Goal: Task Accomplishment & Management: Manage account settings

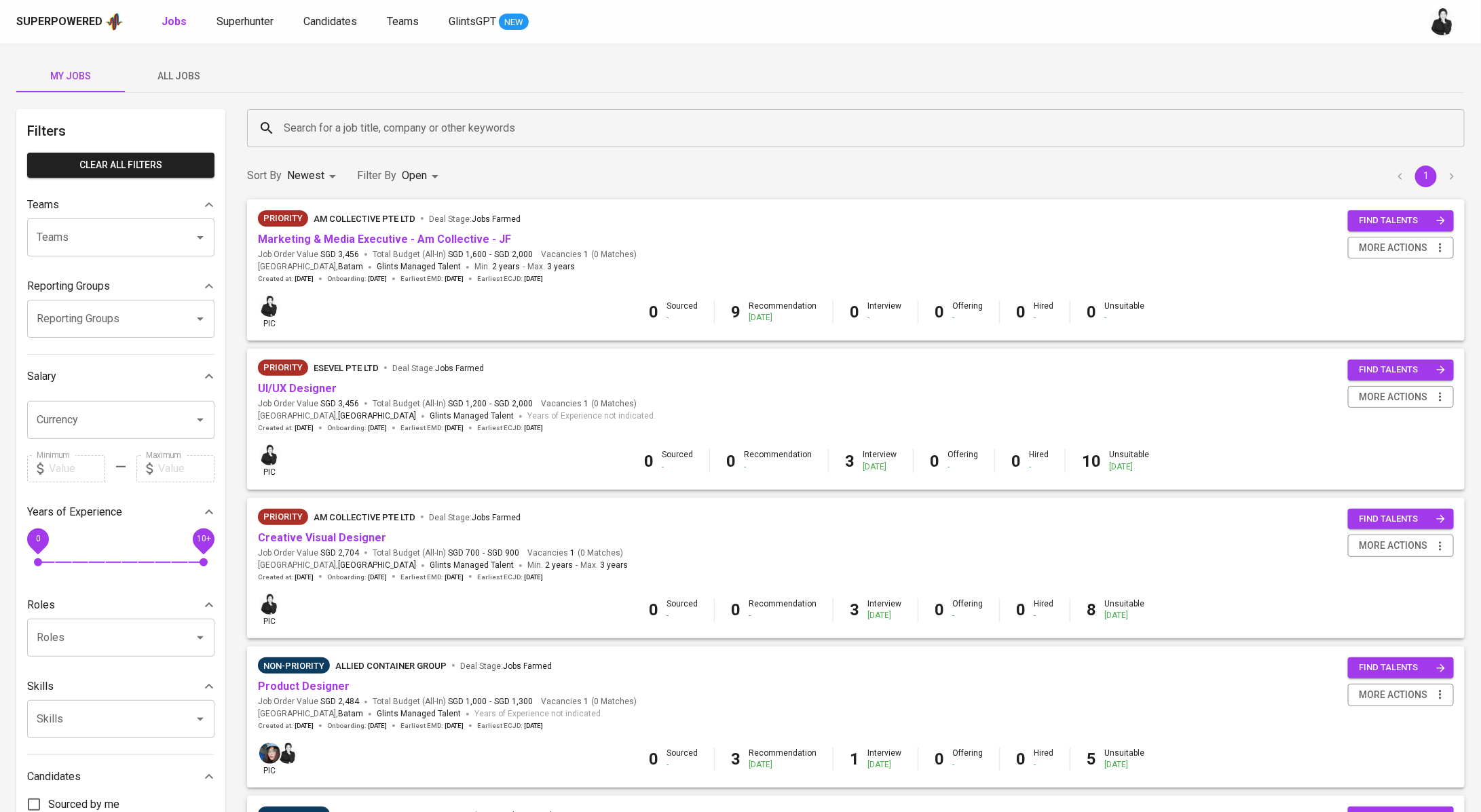
click at [321, 123] on input "Search for a job title, company or other keywords" at bounding box center [859, 127] width 1158 height 25
click at [246, 21] on span "Superhunter" at bounding box center [245, 21] width 57 height 13
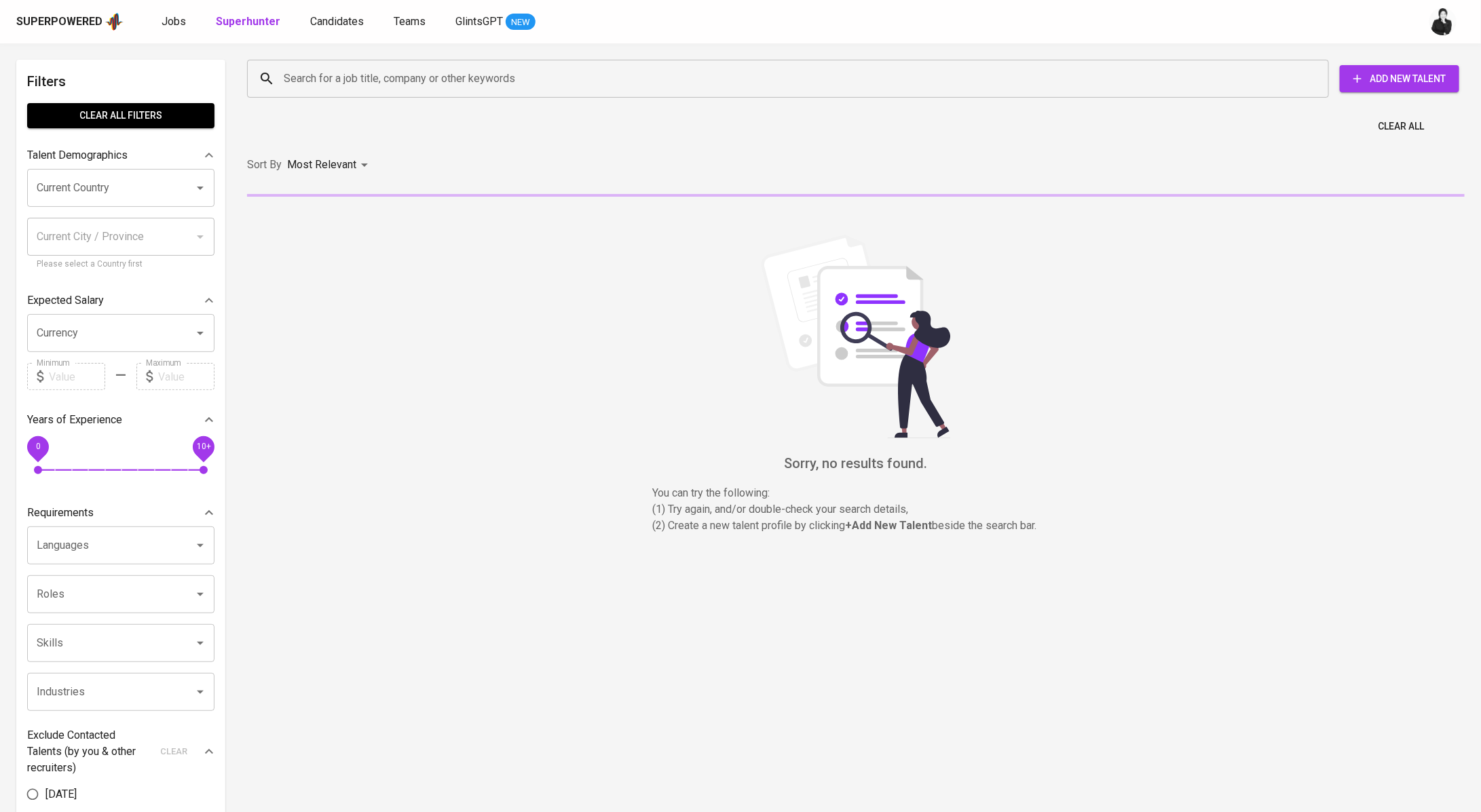
click at [435, 89] on input "Search for a job title, company or other keywords" at bounding box center [791, 78] width 1023 height 25
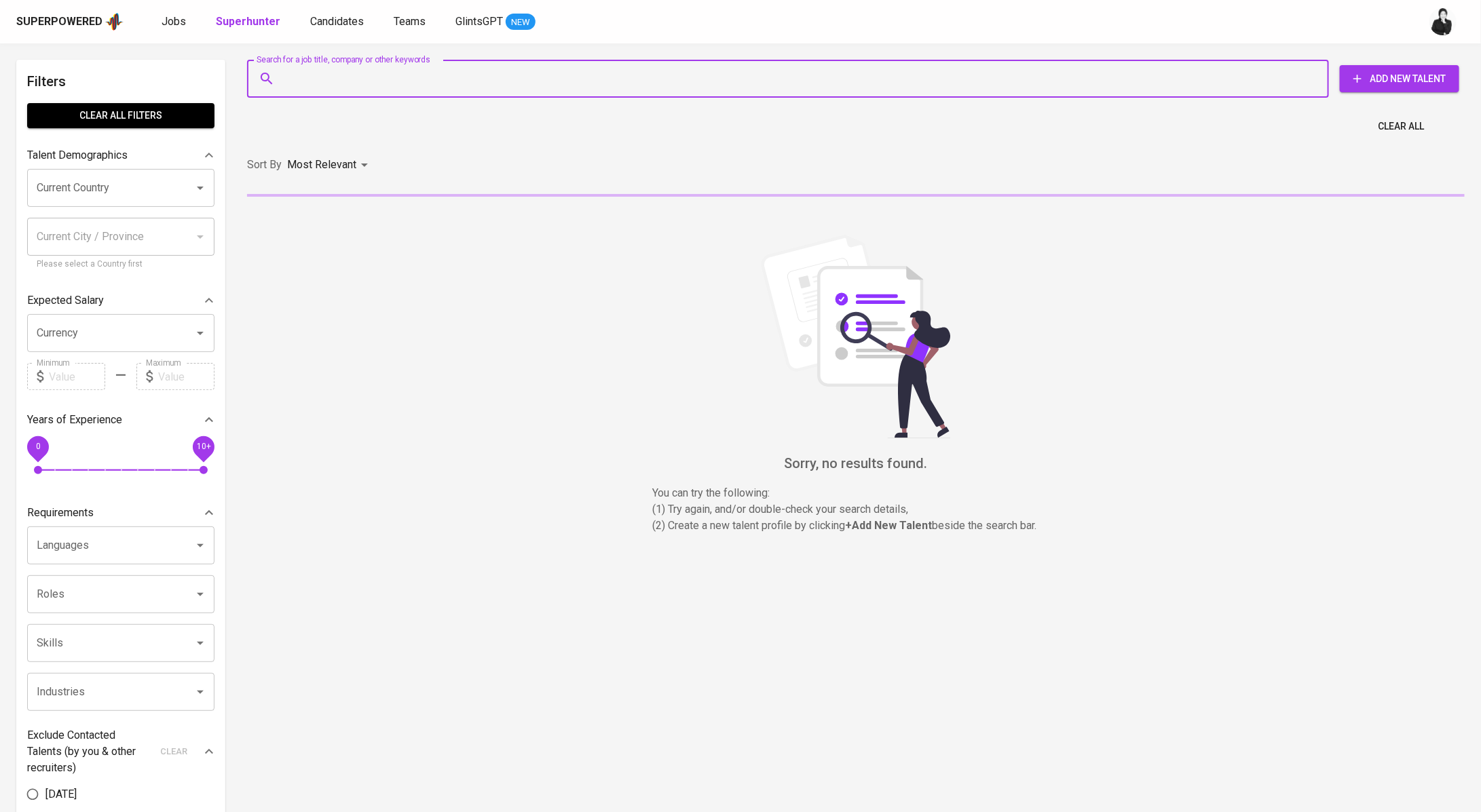
paste input "Fitri Nirina [EMAIL_ADDRESS][DOMAIN_NAME]"
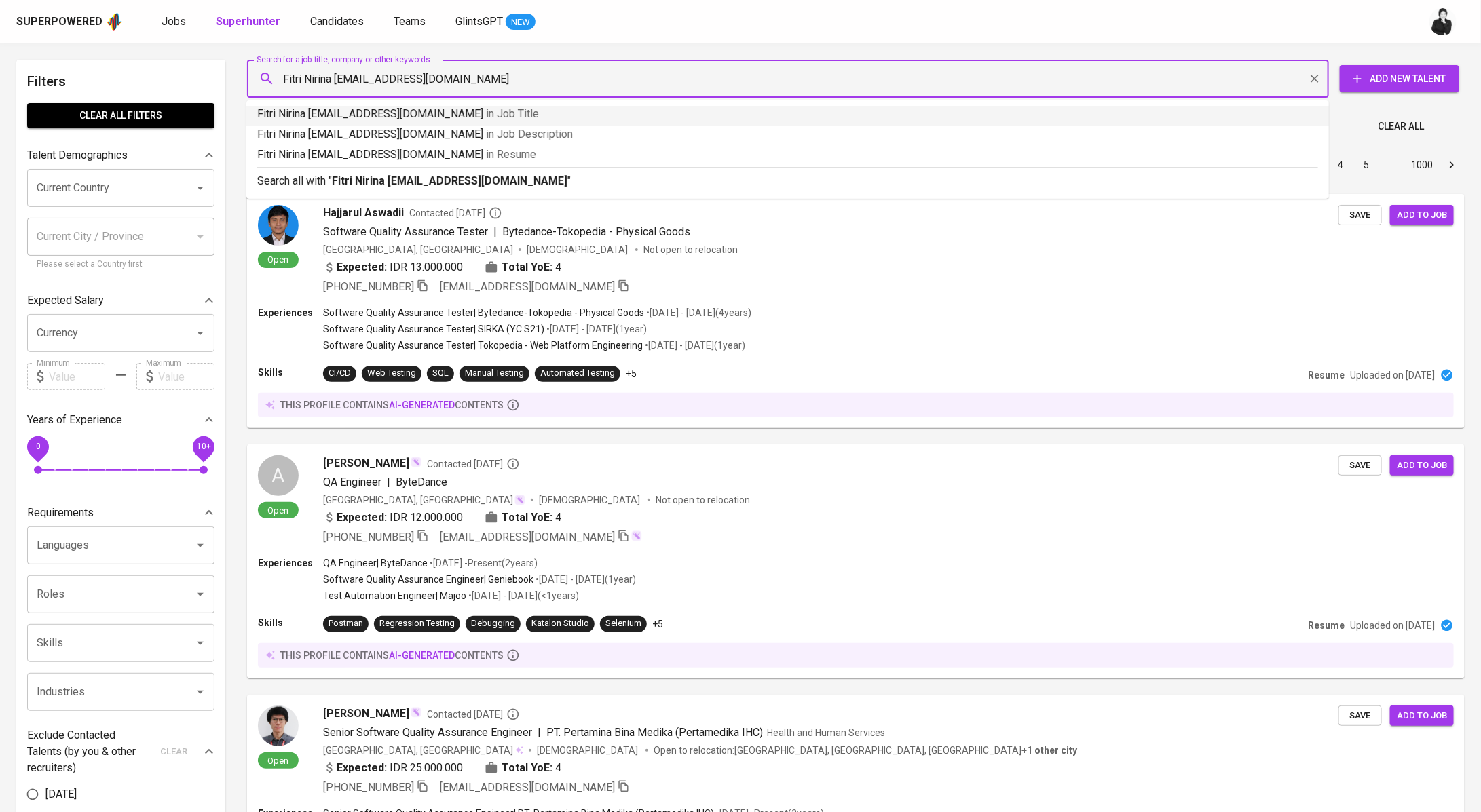
drag, startPoint x: 316, startPoint y: 79, endPoint x: 245, endPoint y: 79, distance: 71.0
click at [245, 79] on div "Search for a job title, company or other keywords Fitri Nirina [EMAIL_ADDRESS][…" at bounding box center [853, 78] width 1218 height 44
type input "[EMAIL_ADDRESS][DOMAIN_NAME]"
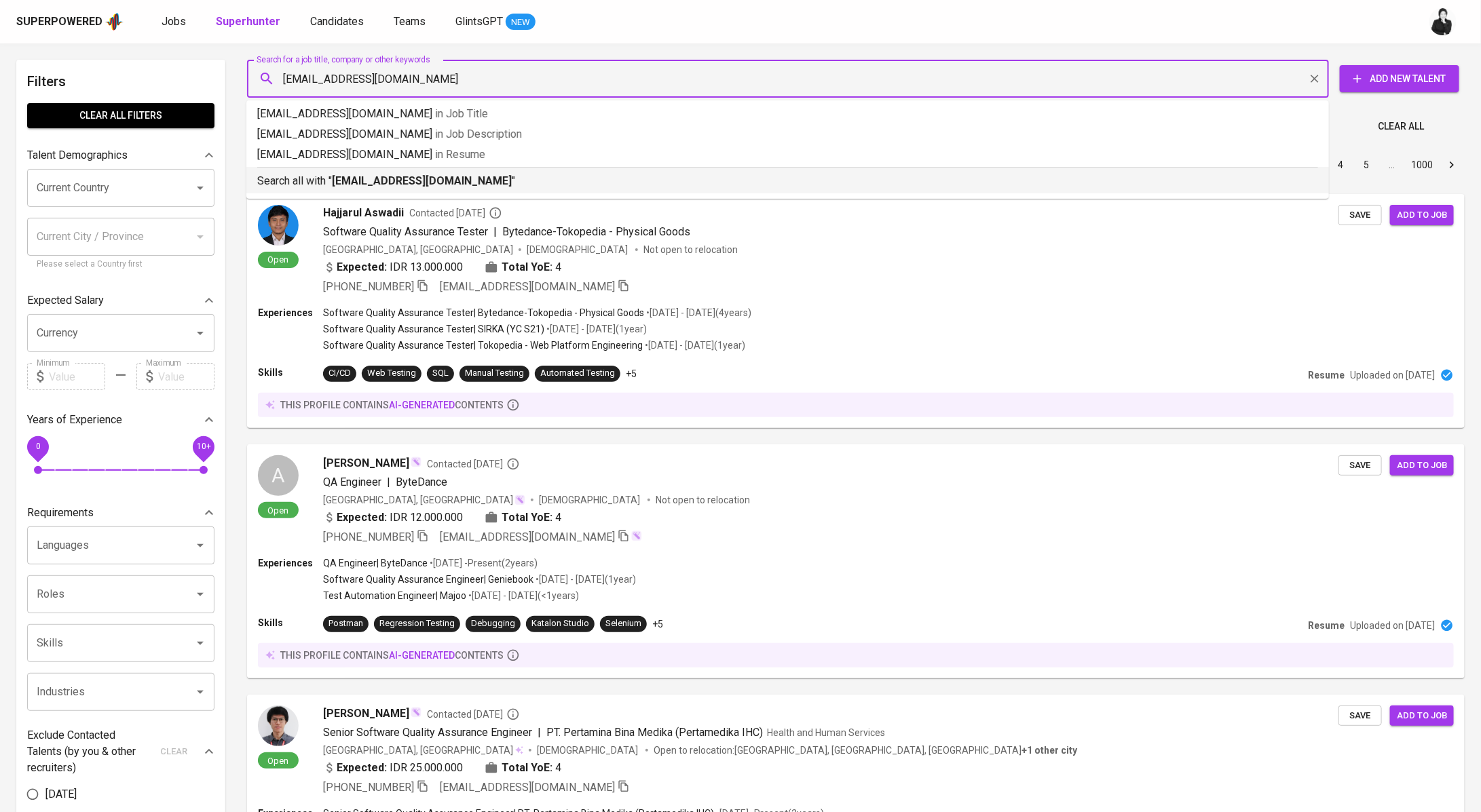
click at [389, 192] on li "Search all with " [EMAIL_ADDRESS][DOMAIN_NAME] "" at bounding box center [788, 180] width 1083 height 26
click at [456, 186] on div "Sort By Most Relevant MOST_RELEVANT 1 2 3 4 5 … 1000" at bounding box center [856, 165] width 1234 height 41
click at [458, 186] on div "Sort By Most Relevant MOST_RELEVANT 1 2 3 4 5 … 1000" at bounding box center [856, 165] width 1234 height 41
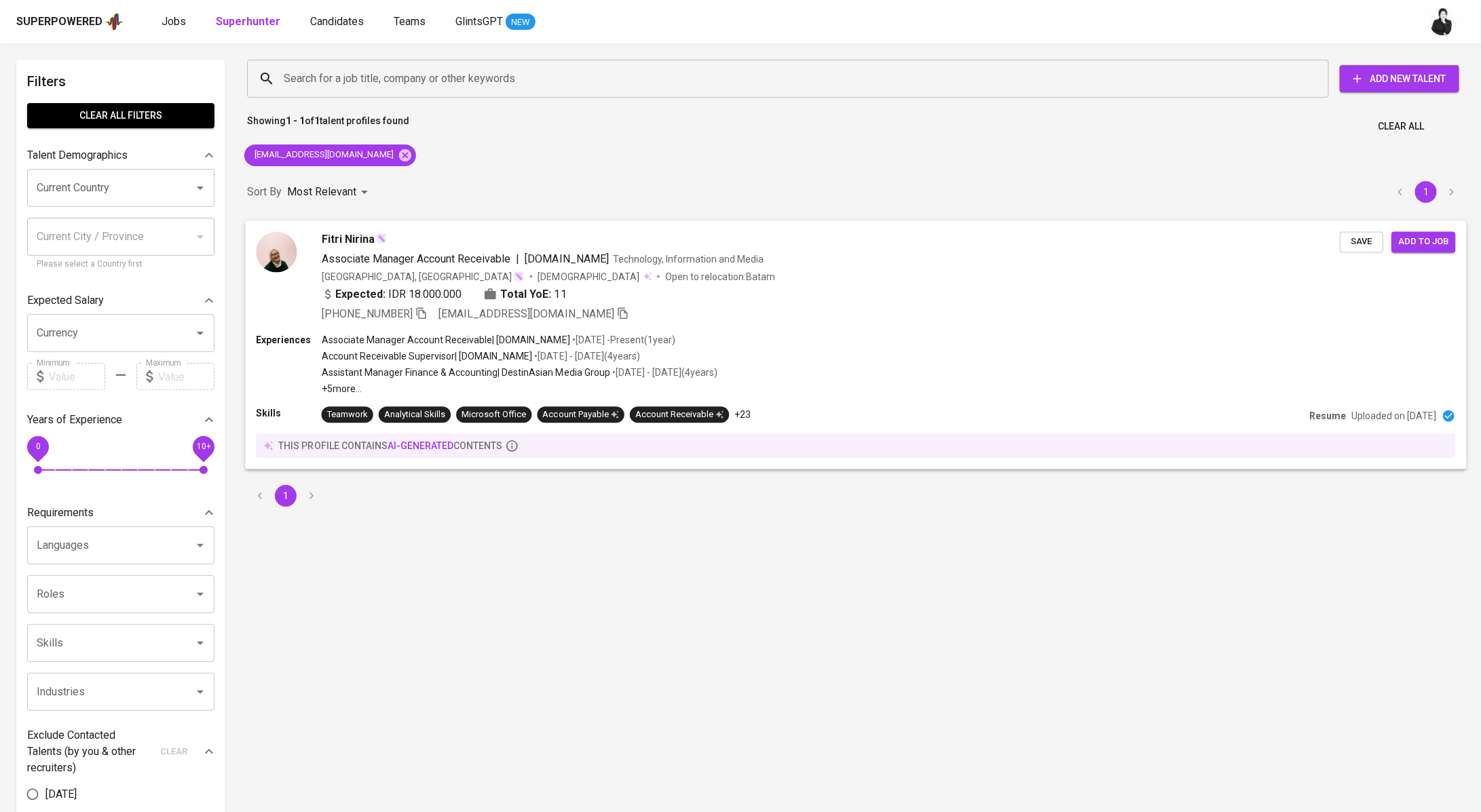
click at [433, 234] on div "Fitri Nirina" at bounding box center [831, 240] width 1019 height 16
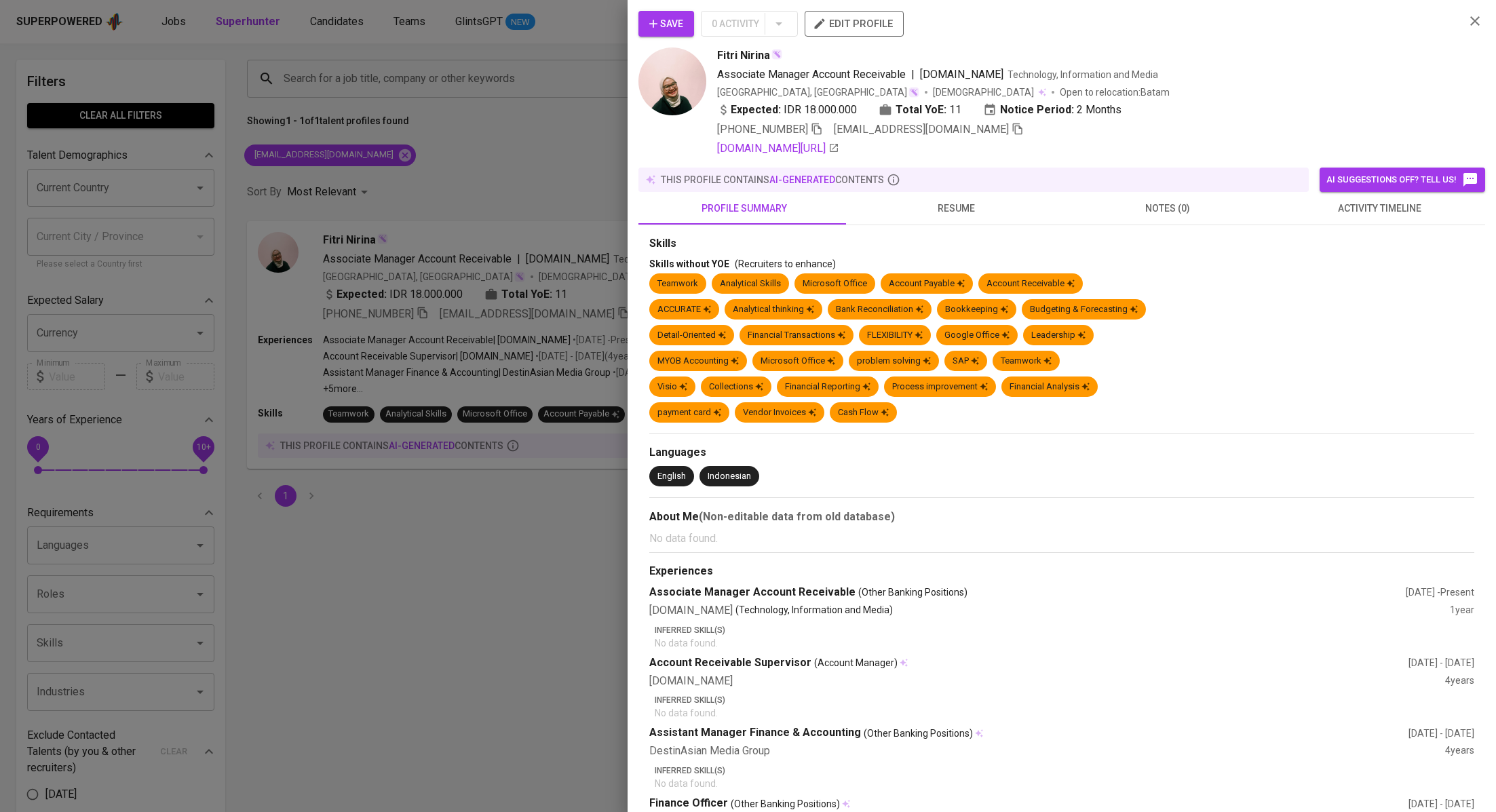
click at [1393, 210] on span "activity timeline" at bounding box center [1379, 209] width 195 height 17
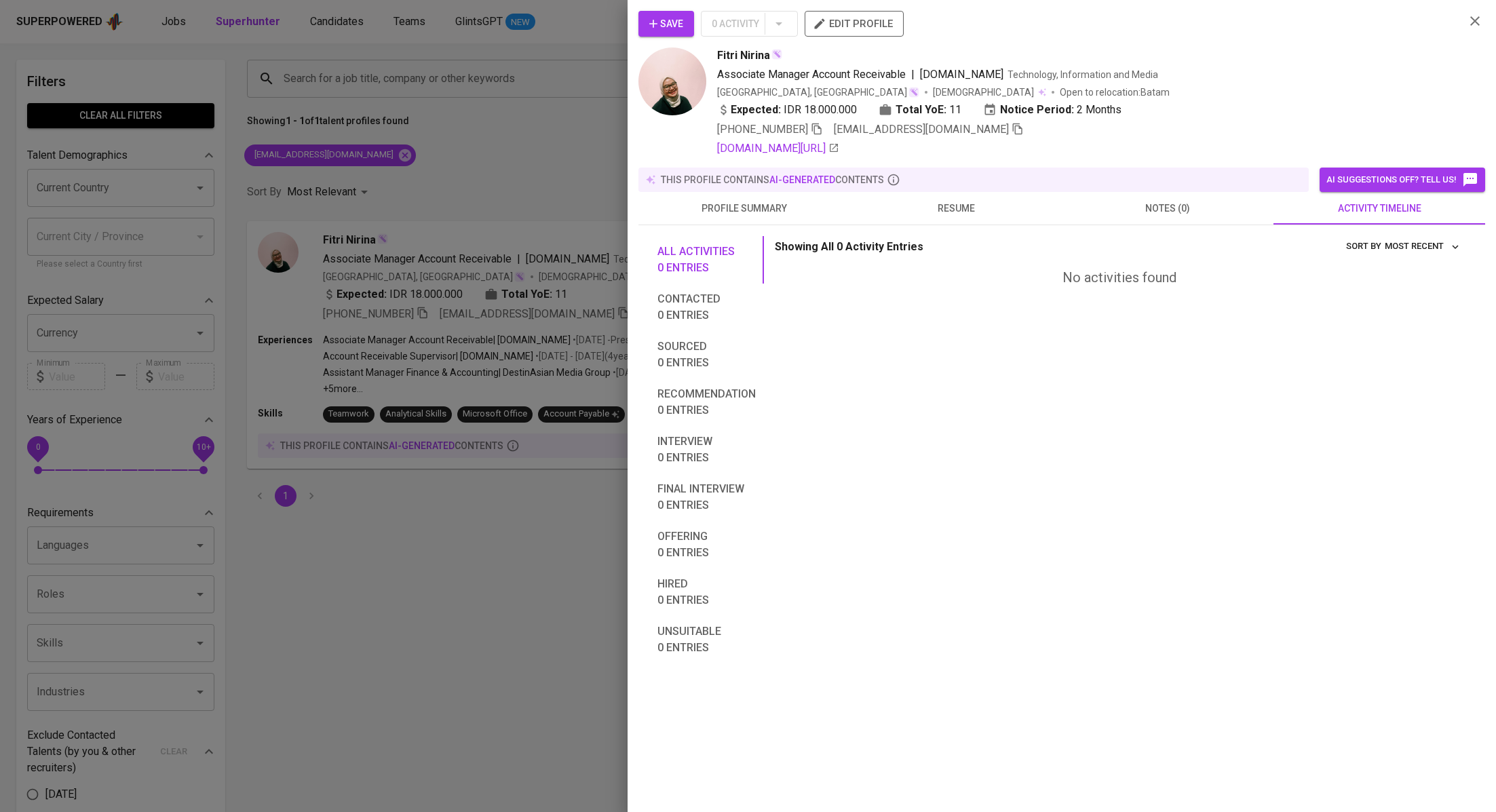
click at [657, 30] on icon "button" at bounding box center [654, 24] width 14 height 14
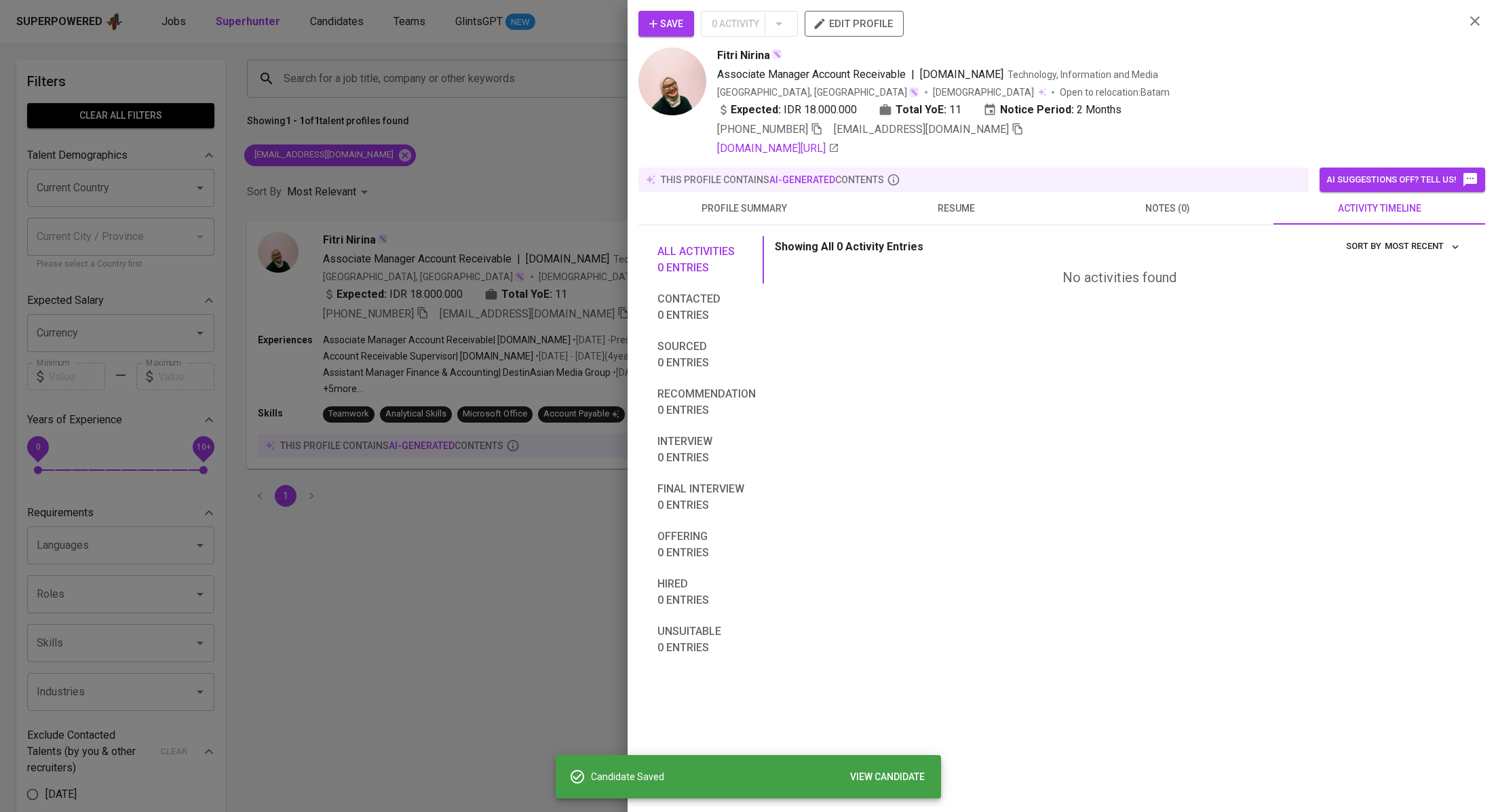
click at [436, 192] on div at bounding box center [748, 406] width 1496 height 812
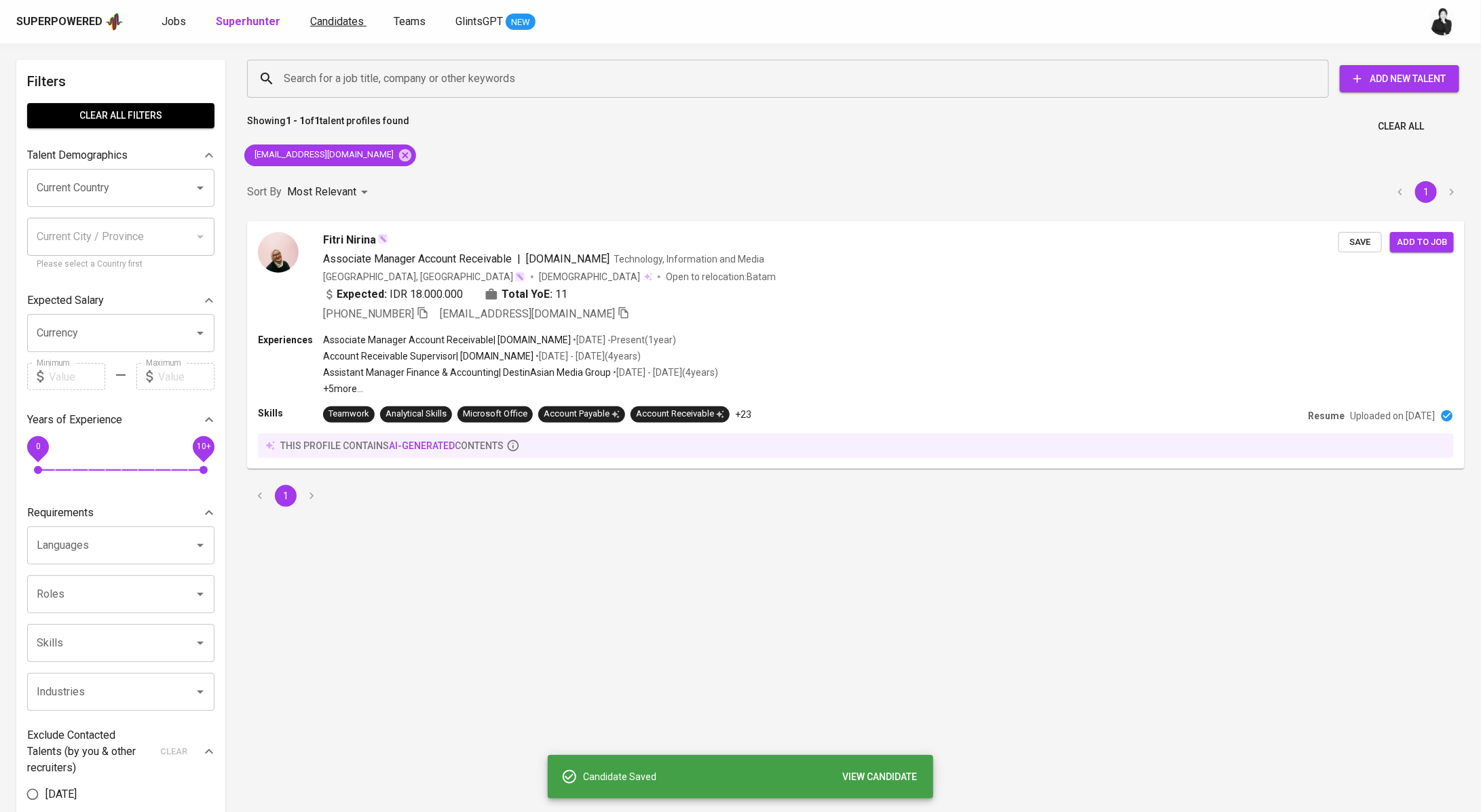
click at [329, 21] on span "Candidates" at bounding box center [337, 21] width 53 height 13
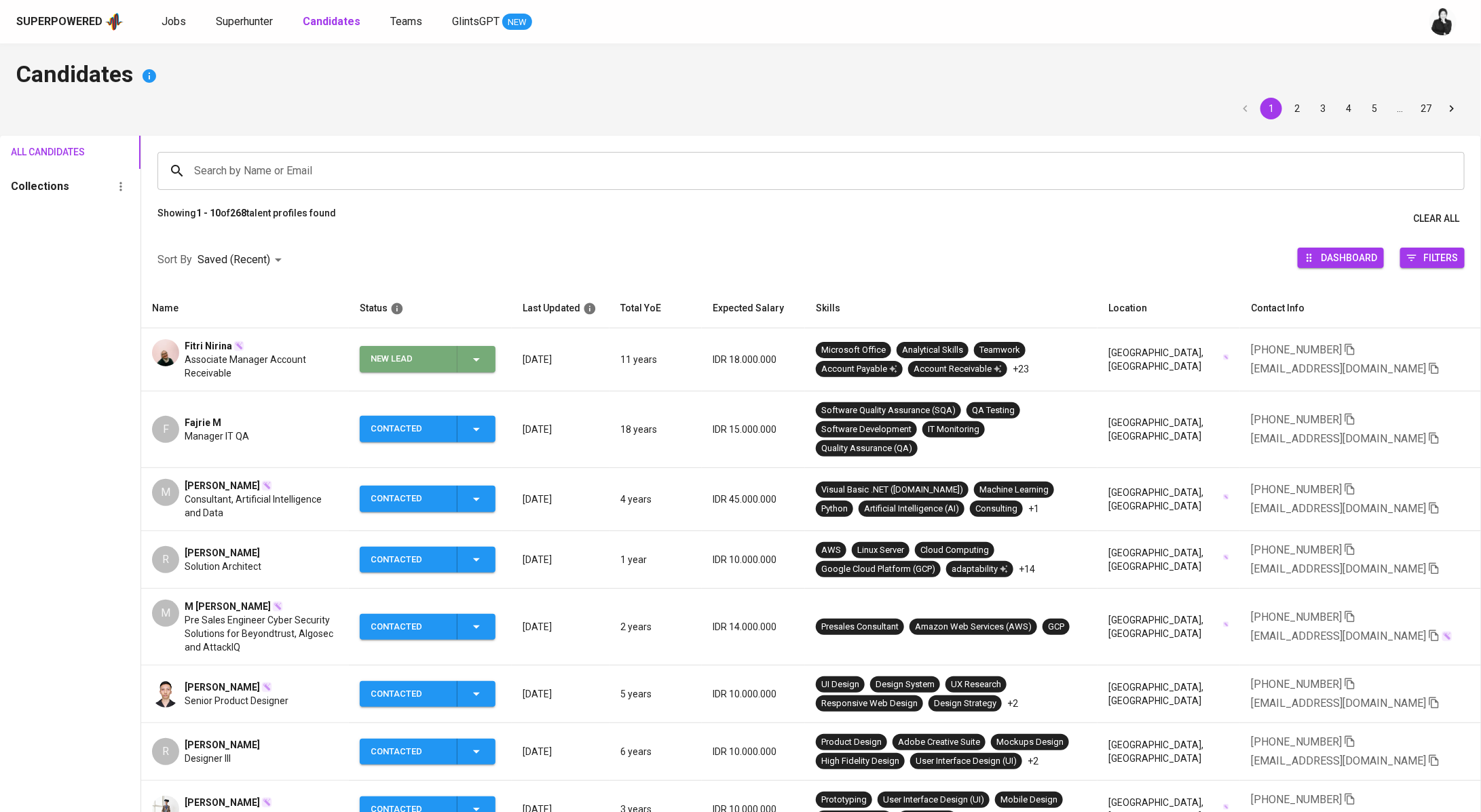
click at [490, 355] on span "New Lead" at bounding box center [428, 359] width 125 height 26
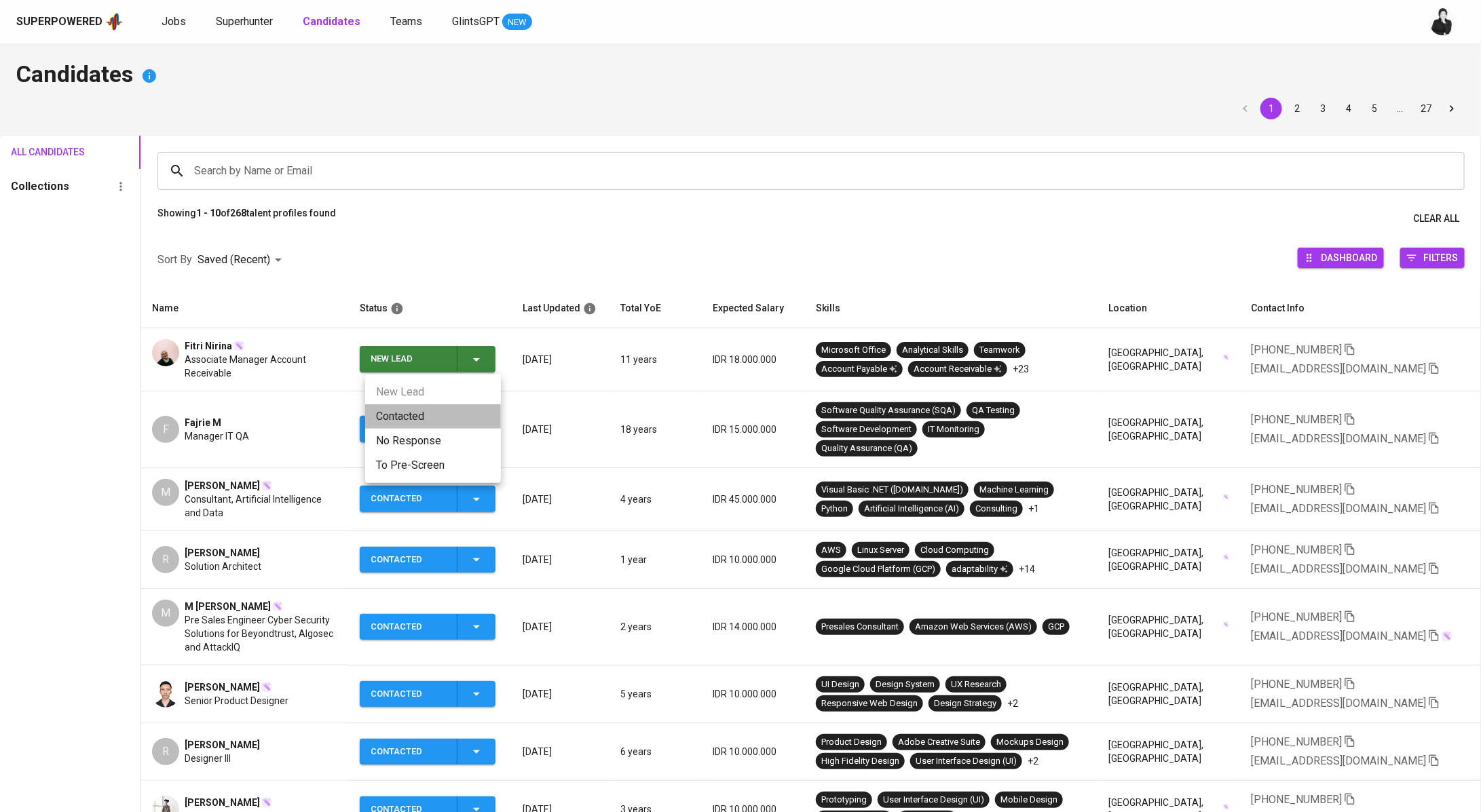
click at [439, 410] on li "Contacted" at bounding box center [433, 417] width 136 height 25
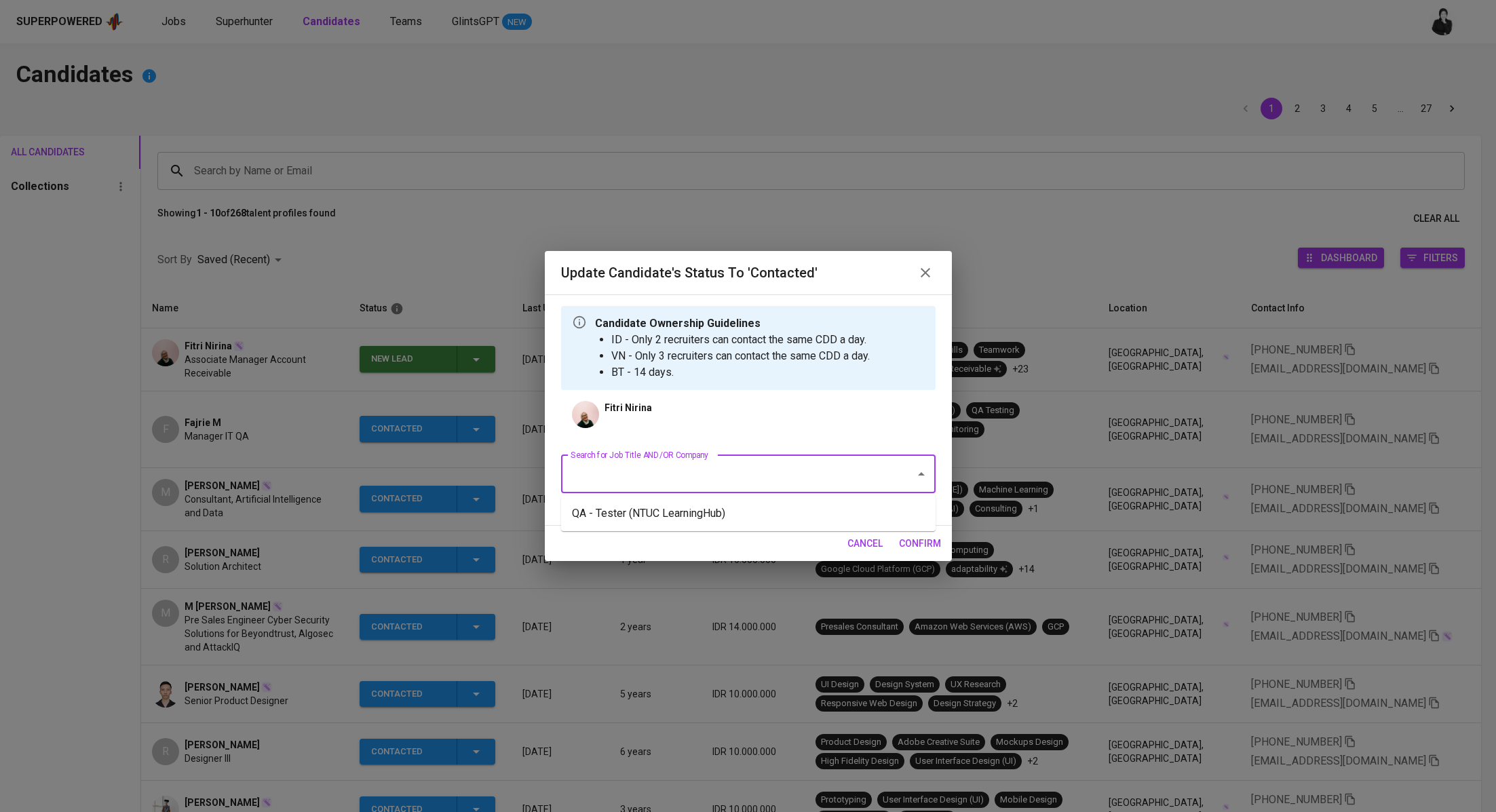
click at [767, 466] on input "Search for Job Title AND/OR Company" at bounding box center [729, 474] width 324 height 25
click at [824, 520] on li "Senior Accountant (R/GA MEDIA GROUP, [GEOGRAPHIC_DATA])" at bounding box center [748, 514] width 374 height 25
type input "senior accountant"
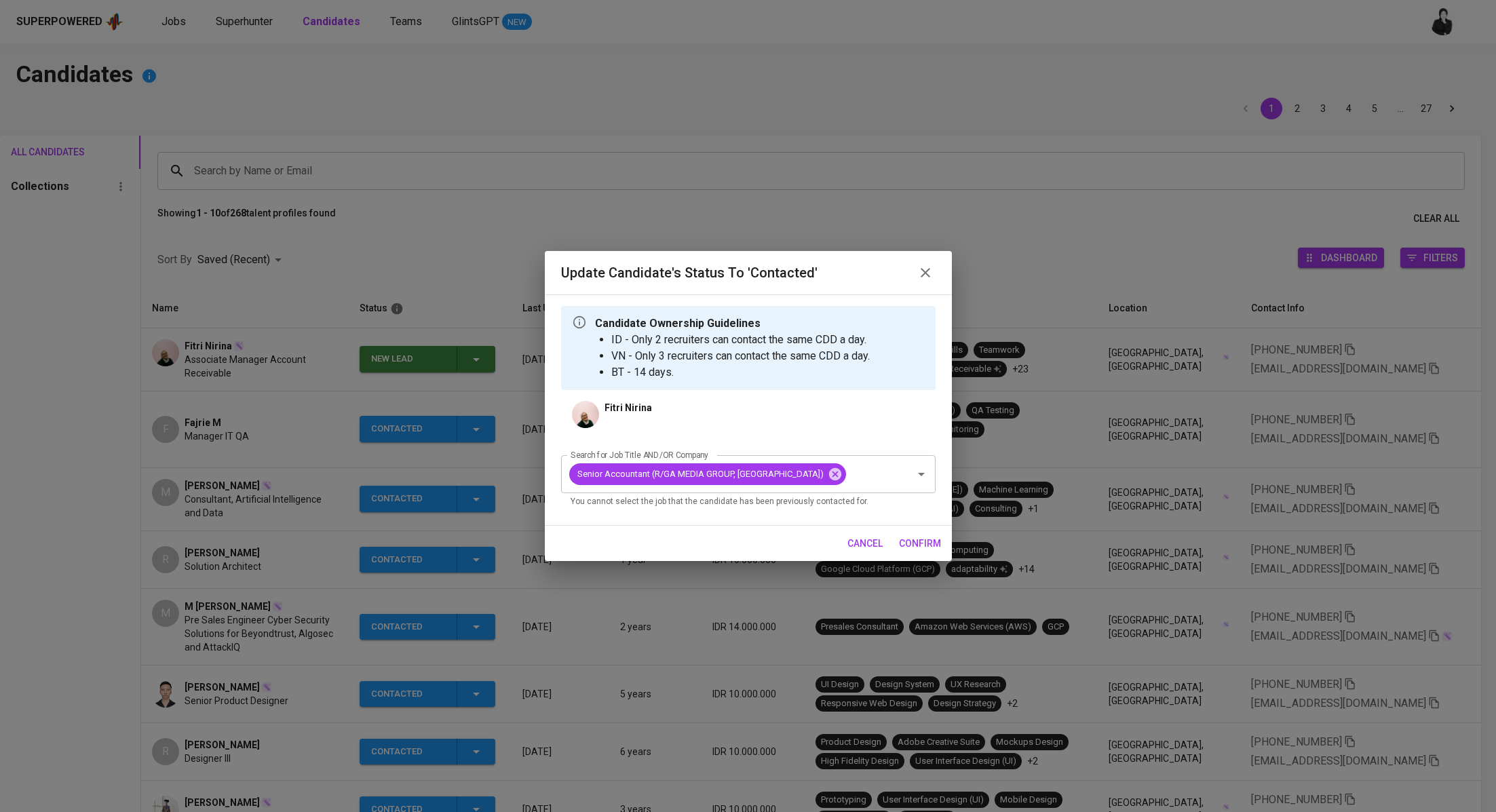
click at [955, 549] on div "Update Candidate's Status to 'Contacted' Candidate Ownership Guidelines ID - On…" at bounding box center [748, 406] width 1496 height 812
click at [919, 539] on span "confirm" at bounding box center [920, 544] width 42 height 17
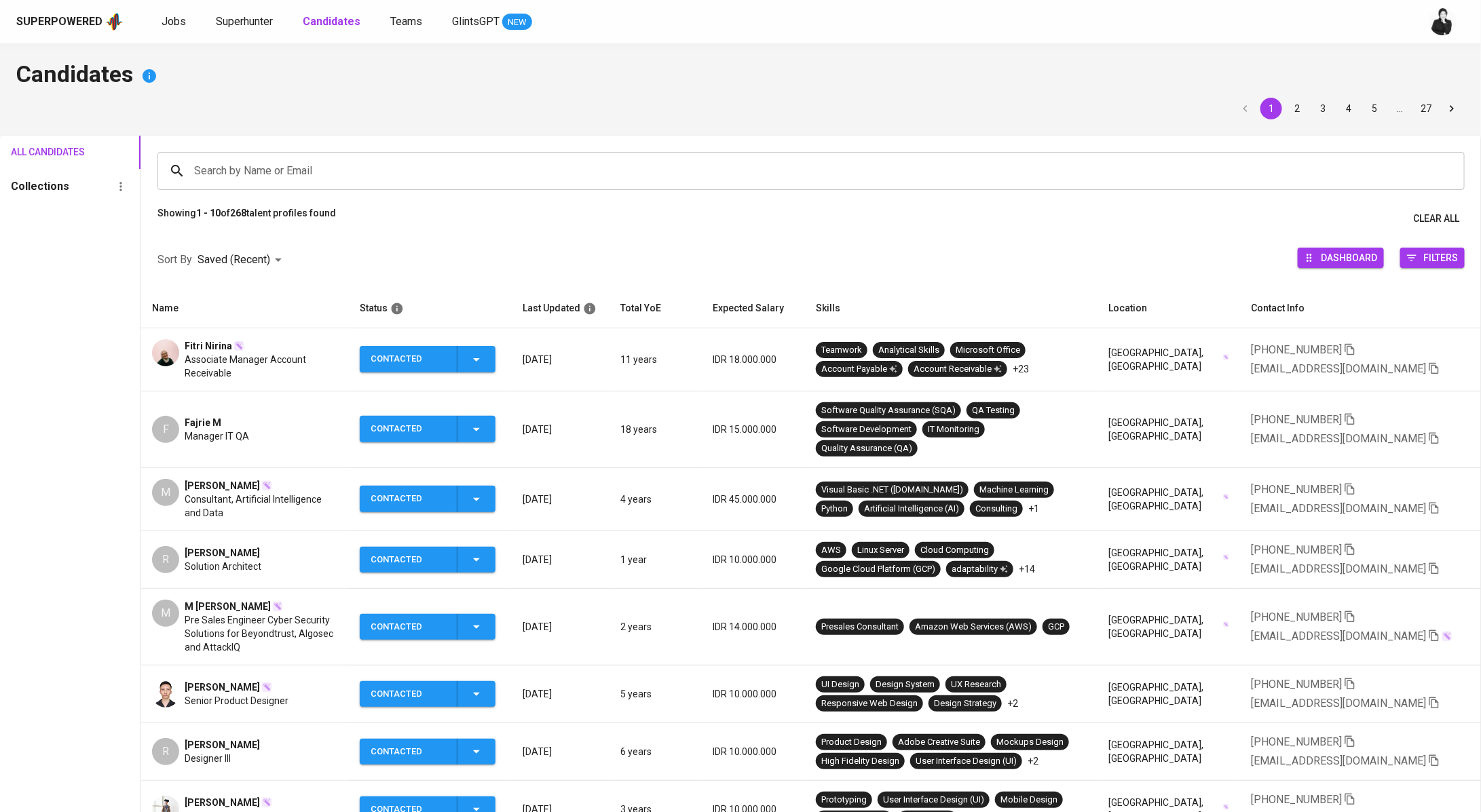
click at [183, 339] on div "[PERSON_NAME] Associate Manager Account Receivable" at bounding box center [245, 360] width 186 height 41
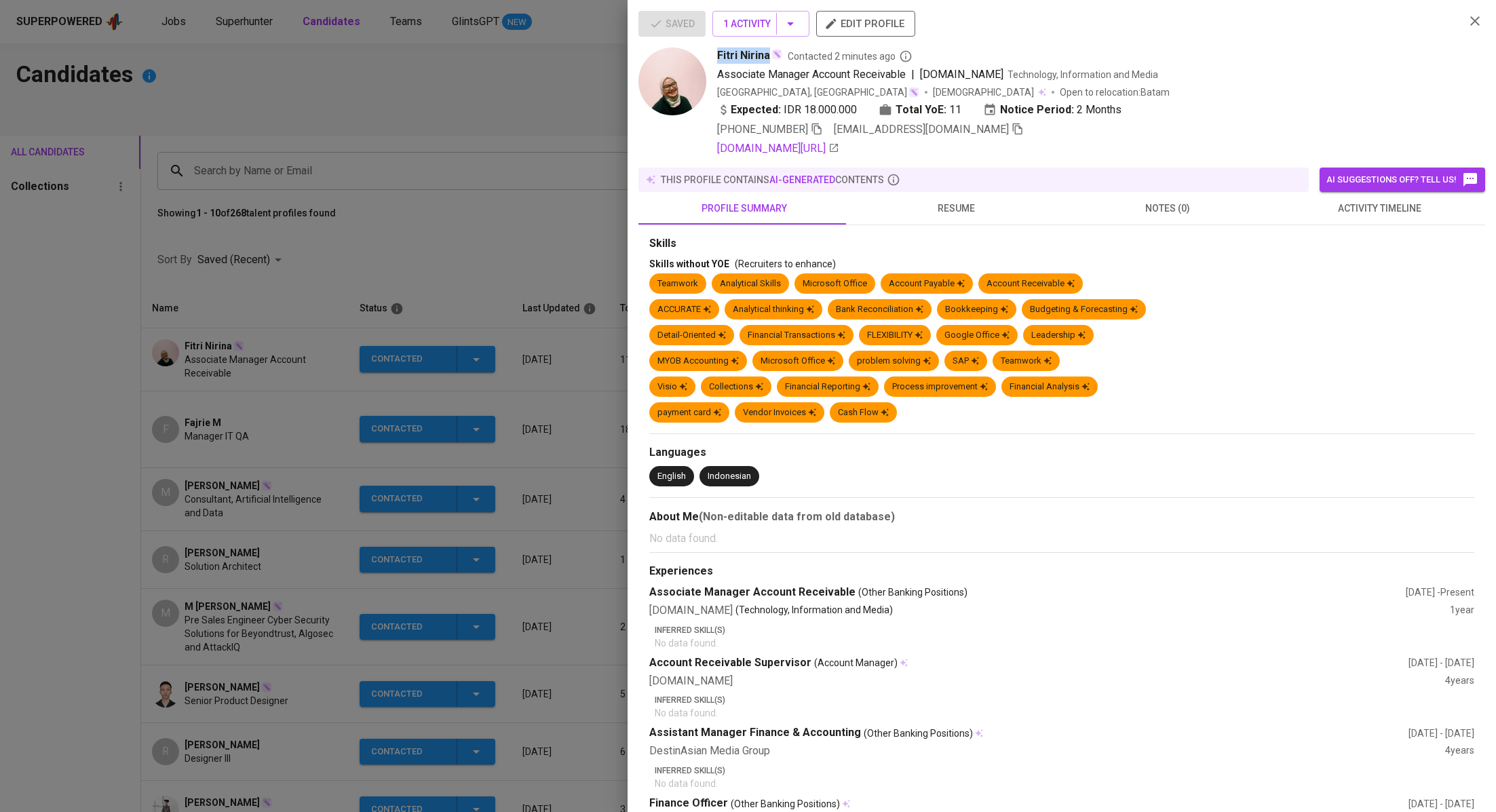
drag, startPoint x: 709, startPoint y: 55, endPoint x: 767, endPoint y: 57, distance: 58.0
click at [767, 57] on div "[PERSON_NAME] Contacted 2 minutes ago Associate Manager Account Receivable | [D…" at bounding box center [1046, 102] width 815 height 109
copy span "Fitri Nirina"
click at [452, 209] on div at bounding box center [748, 406] width 1496 height 812
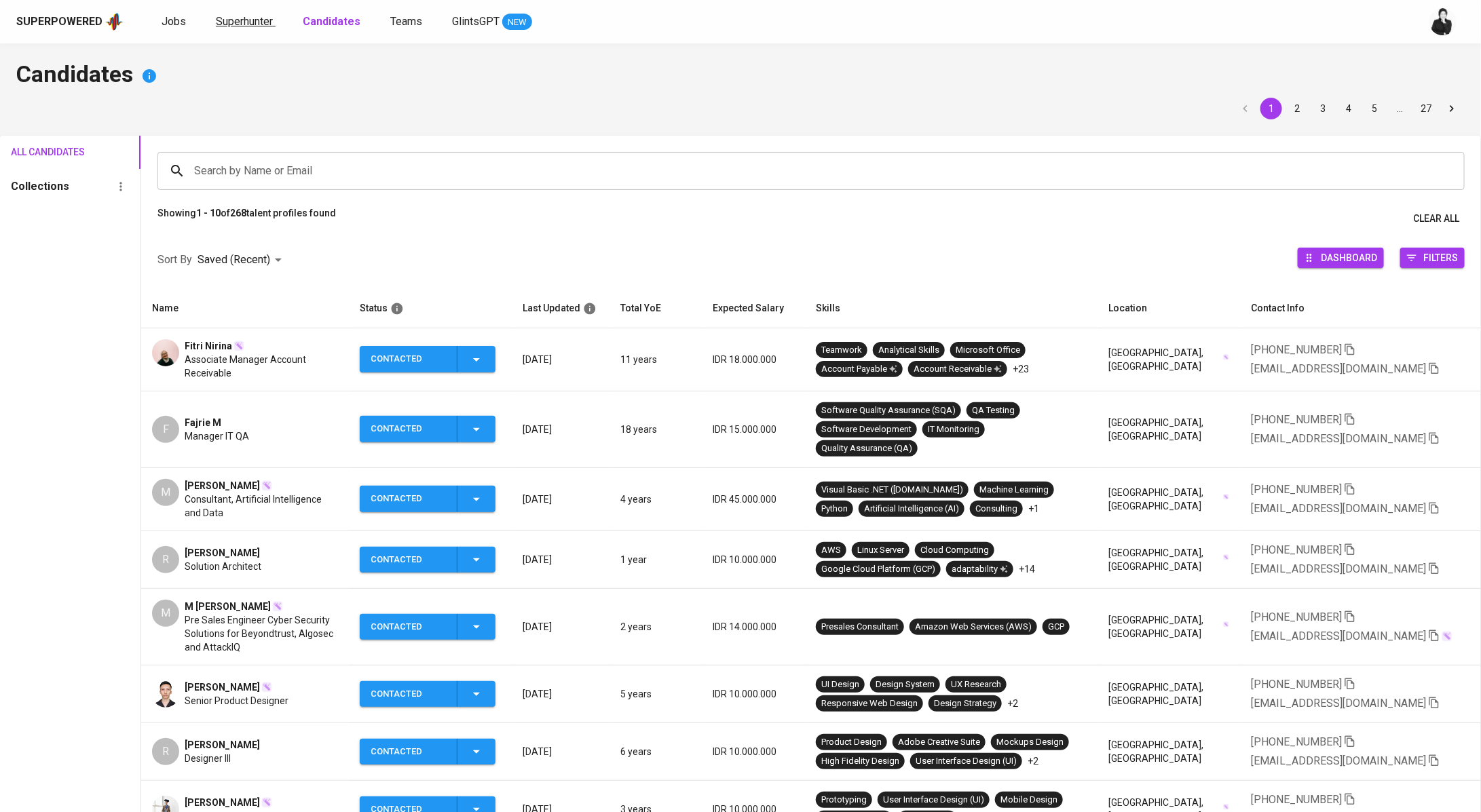
click at [223, 14] on link "Superhunter" at bounding box center [246, 22] width 60 height 17
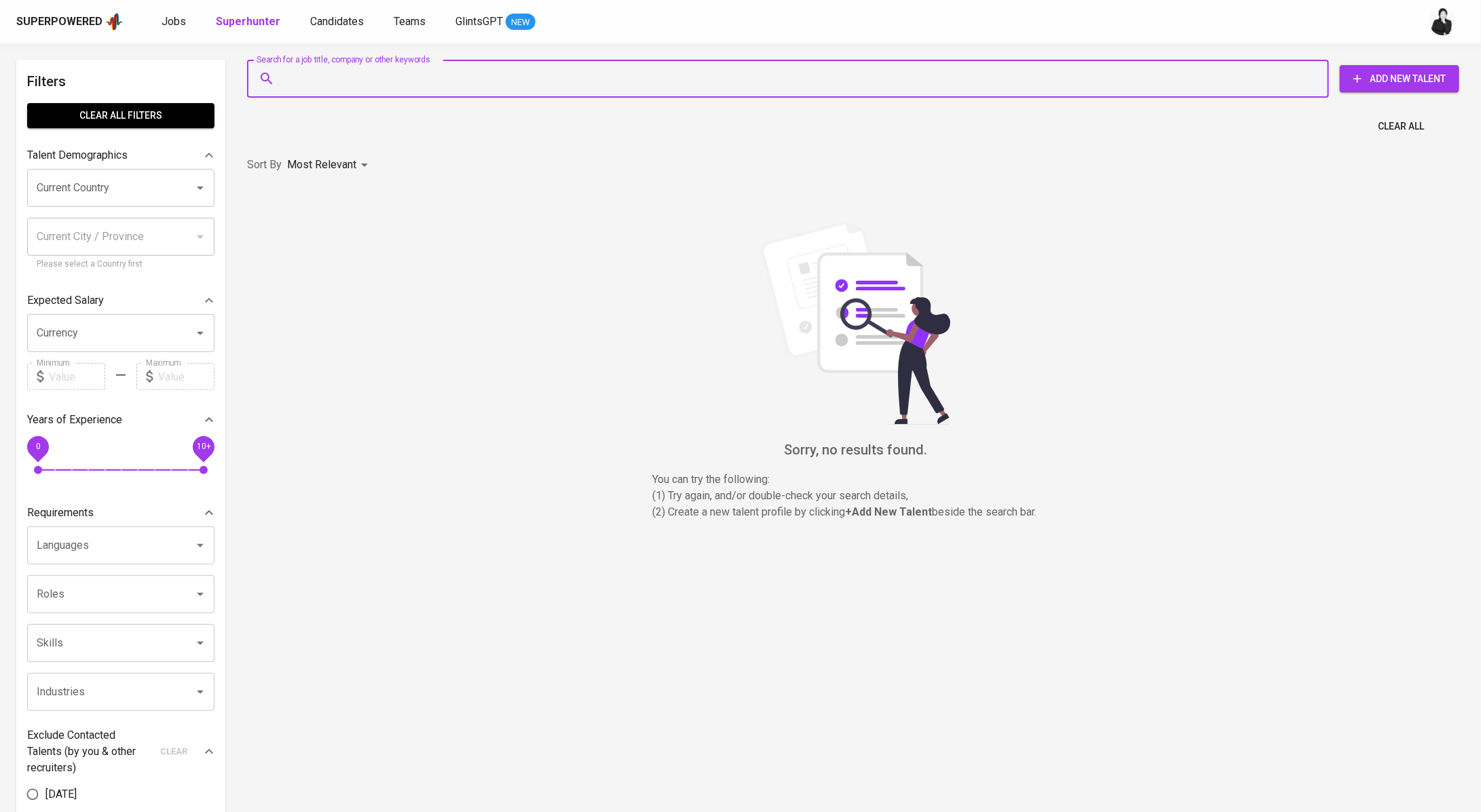
click at [391, 85] on input "Search for a job title, company or other keywords" at bounding box center [791, 78] width 1023 height 25
paste input "[EMAIL_ADDRESS][DOMAIN_NAME]"
type input "[EMAIL_ADDRESS][DOMAIN_NAME]"
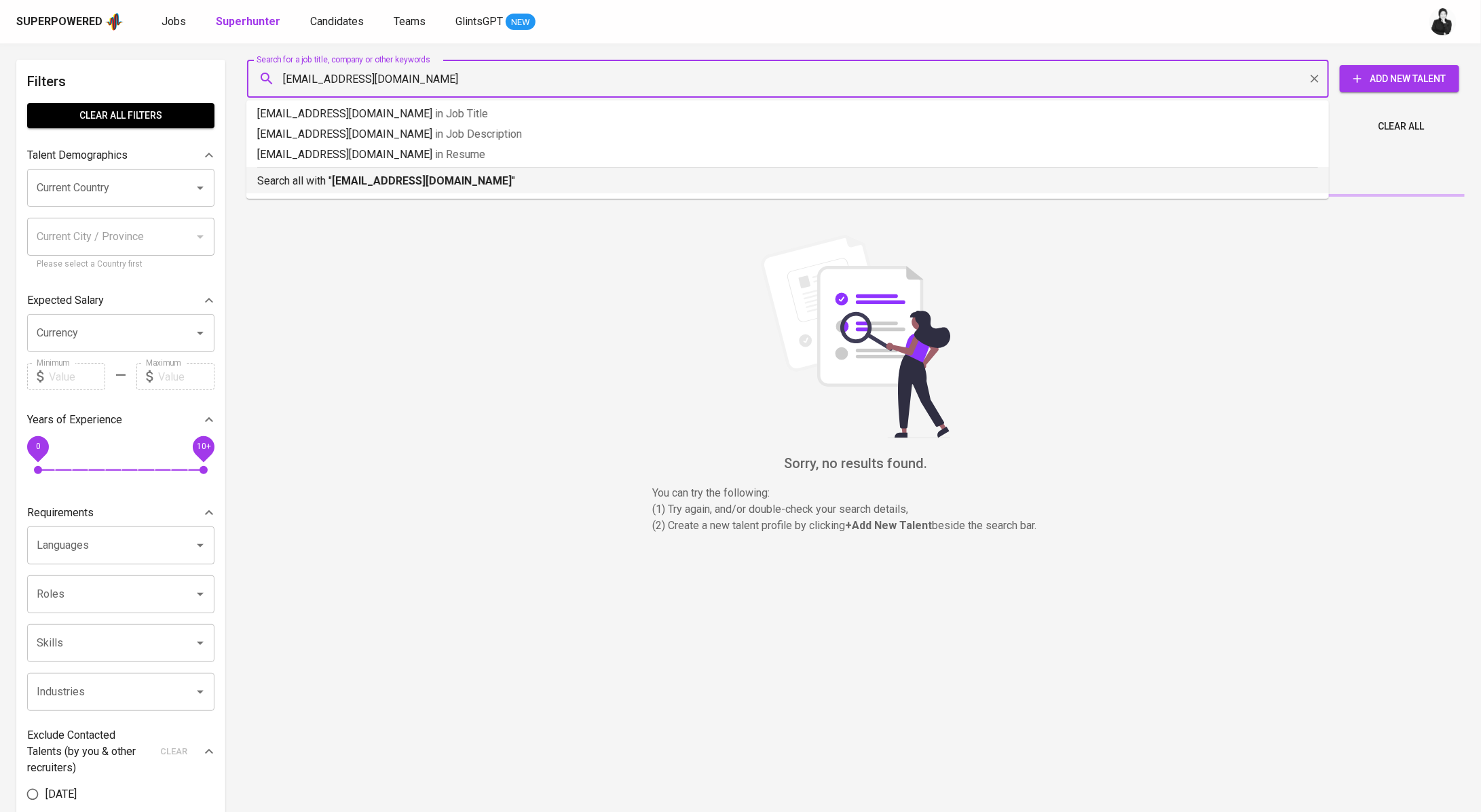
click at [395, 169] on div "Search all with " [EMAIL_ADDRESS][DOMAIN_NAME] "" at bounding box center [788, 177] width 1061 height 22
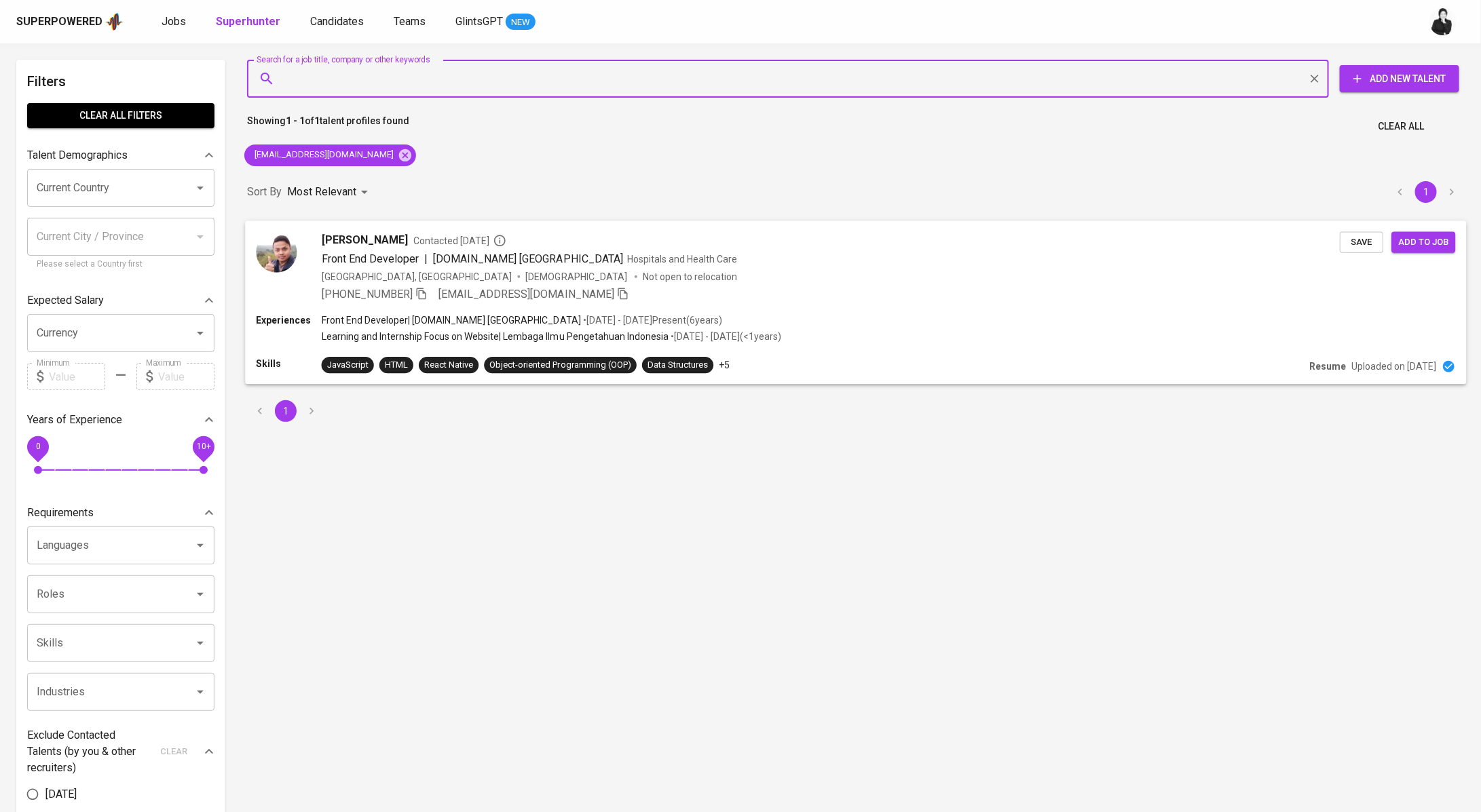
click at [404, 236] on span "[PERSON_NAME]" at bounding box center [365, 240] width 86 height 16
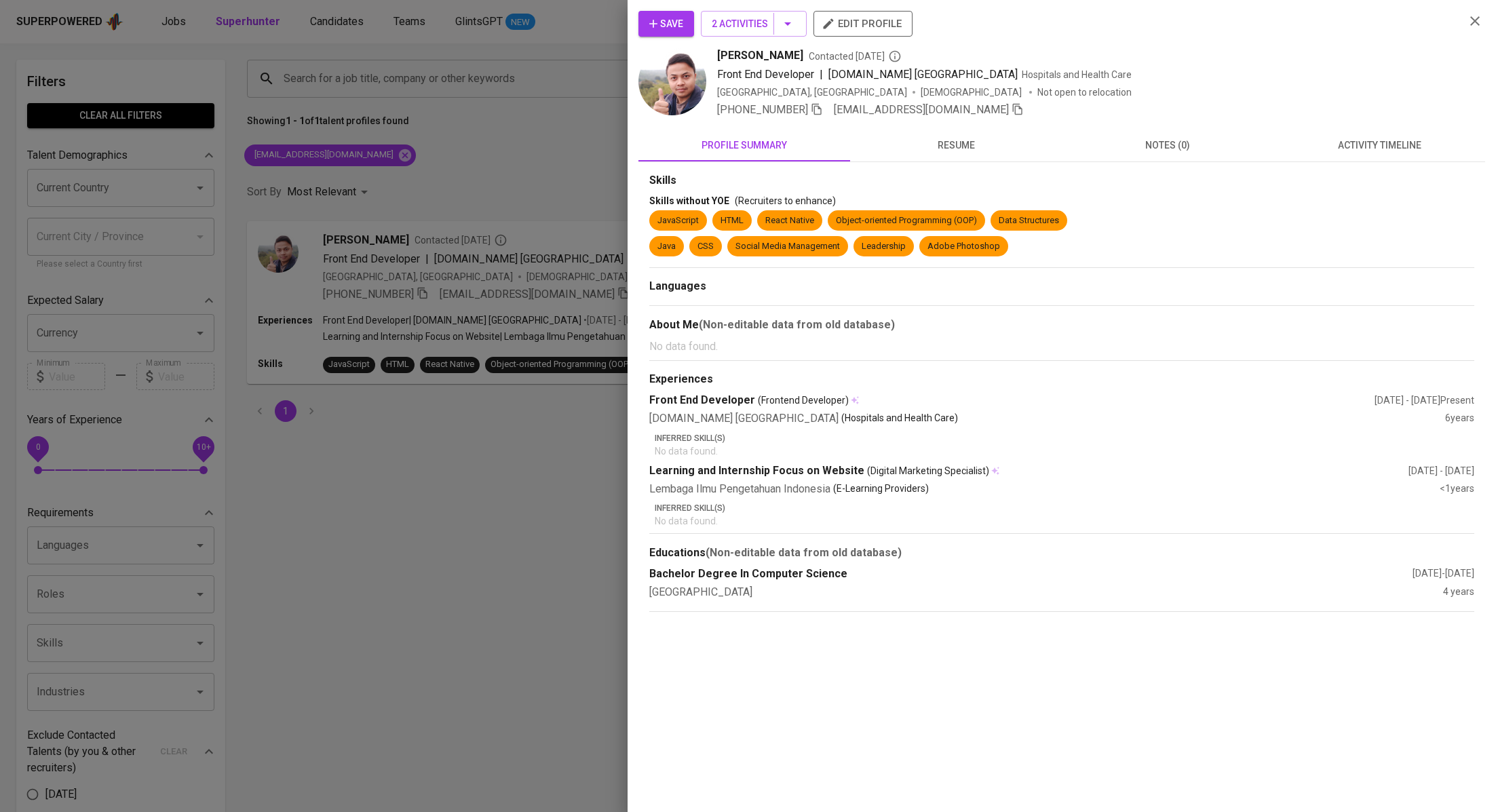
click at [1365, 150] on span "activity timeline" at bounding box center [1379, 145] width 195 height 17
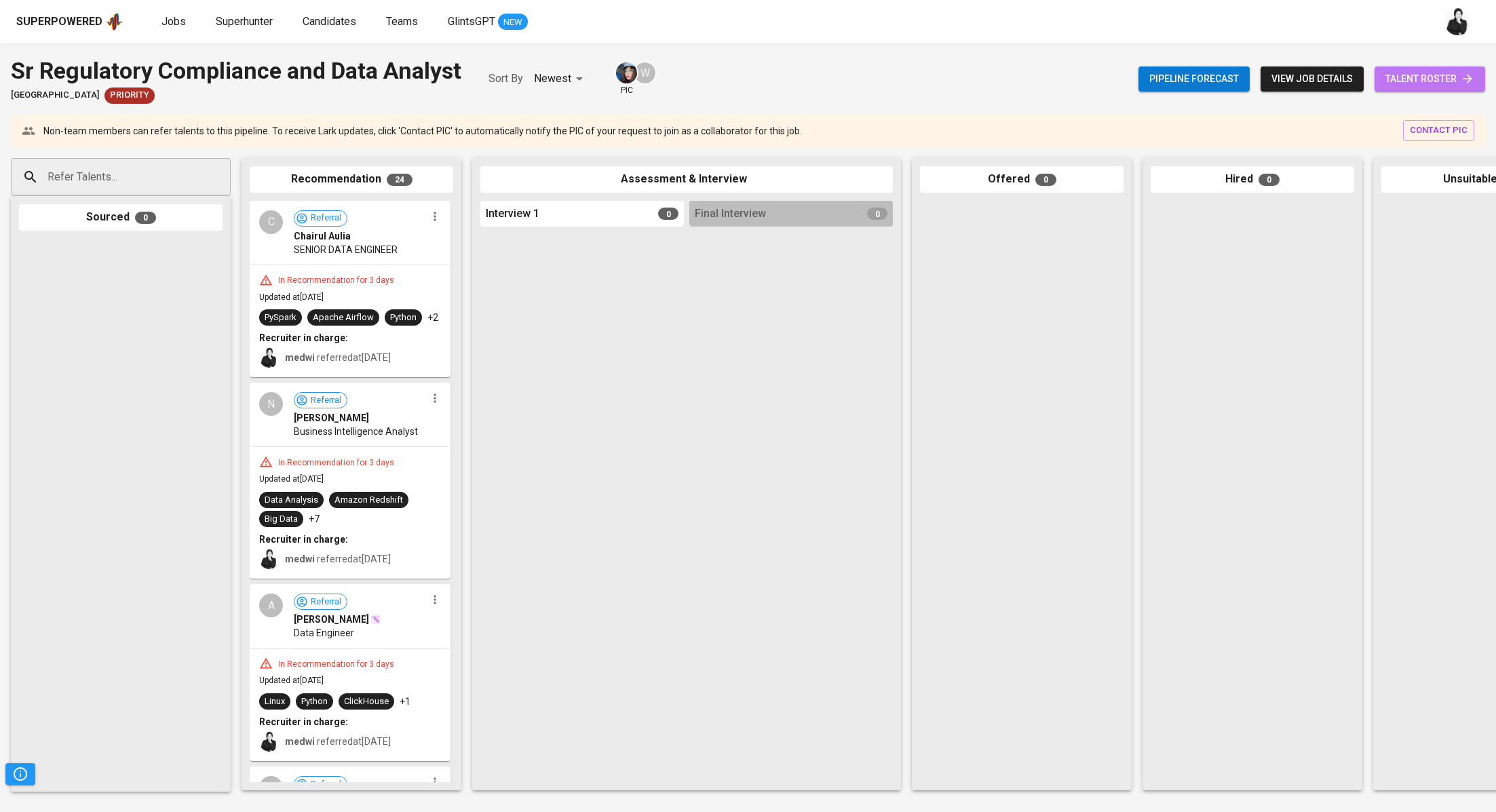
click at [1465, 67] on link "talent roster" at bounding box center [1429, 79] width 111 height 25
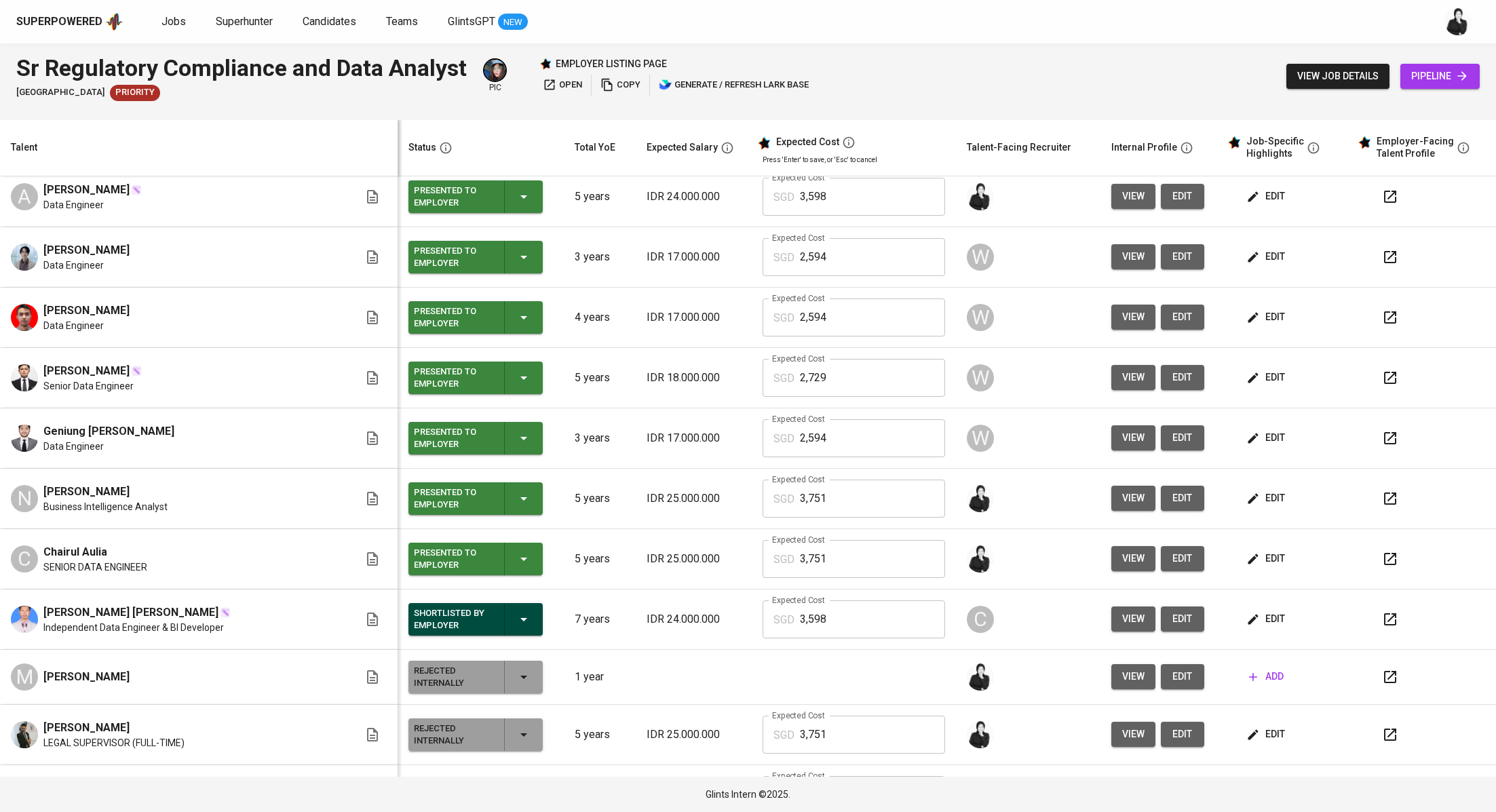
scroll to position [191, 0]
click at [1384, 440] on icon "button" at bounding box center [1390, 438] width 12 height 12
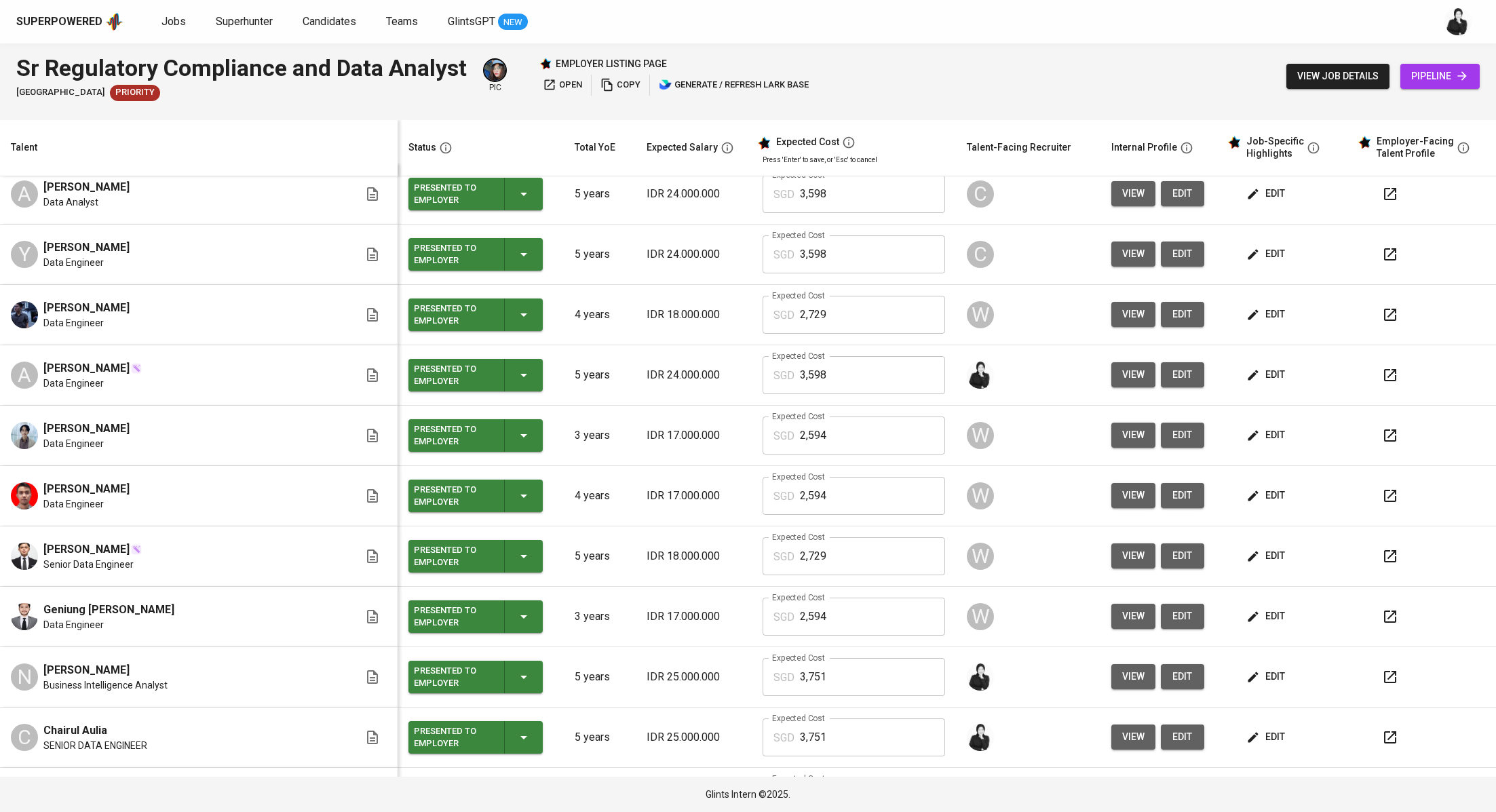
scroll to position [30, 0]
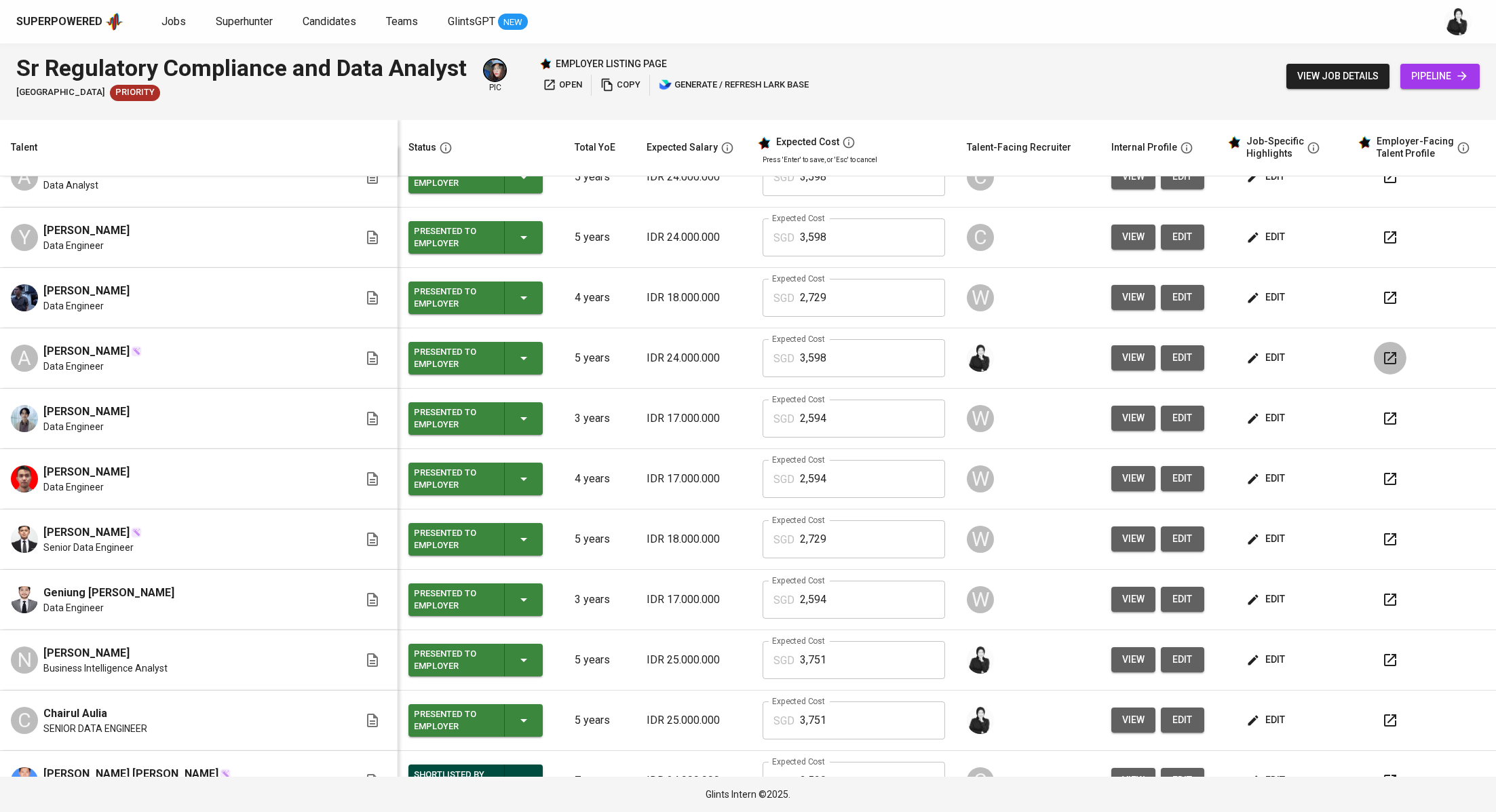
click at [1382, 356] on icon "button" at bounding box center [1390, 358] width 16 height 16
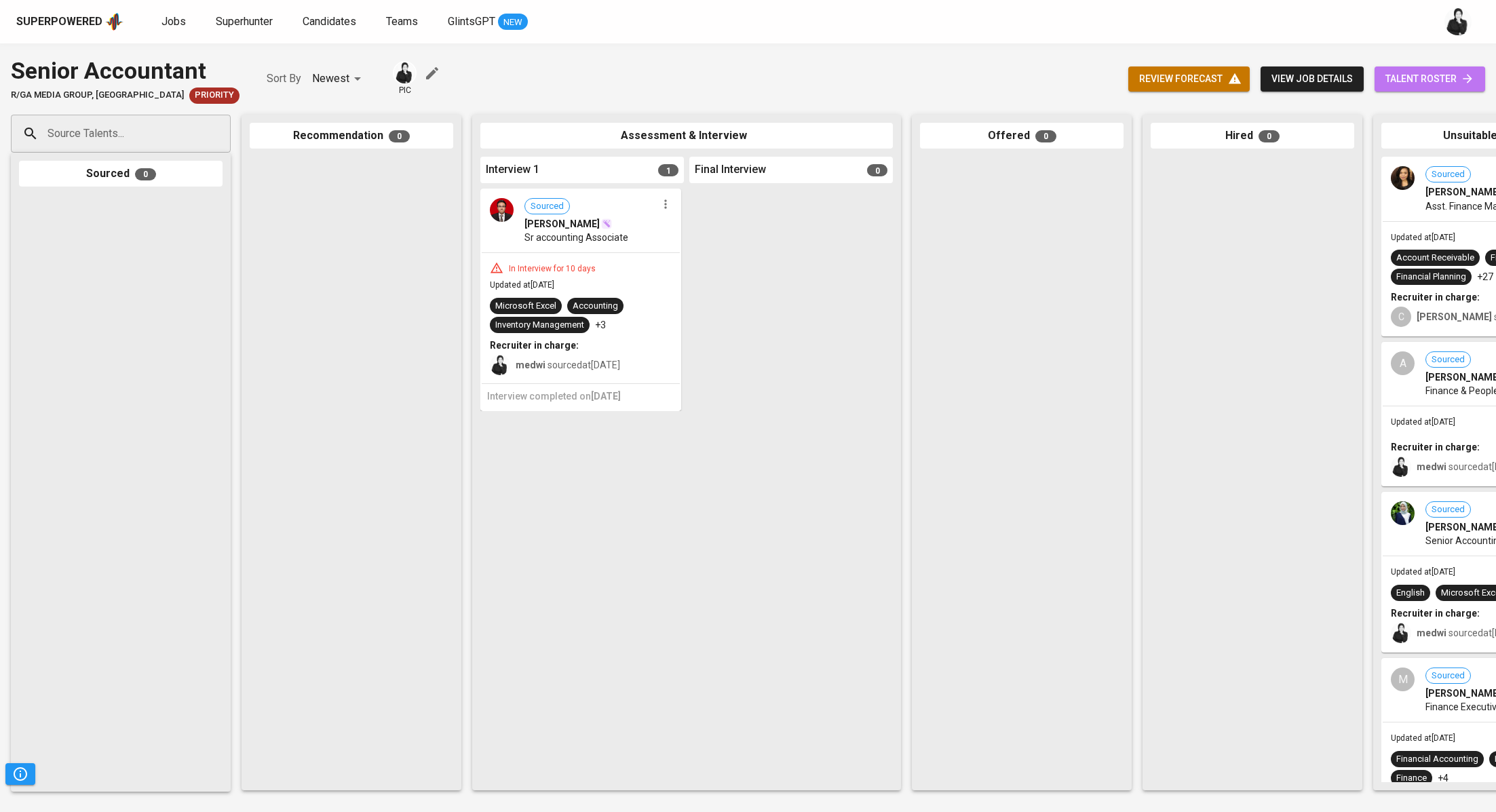
click at [1390, 79] on span "talent roster" at bounding box center [1430, 79] width 89 height 17
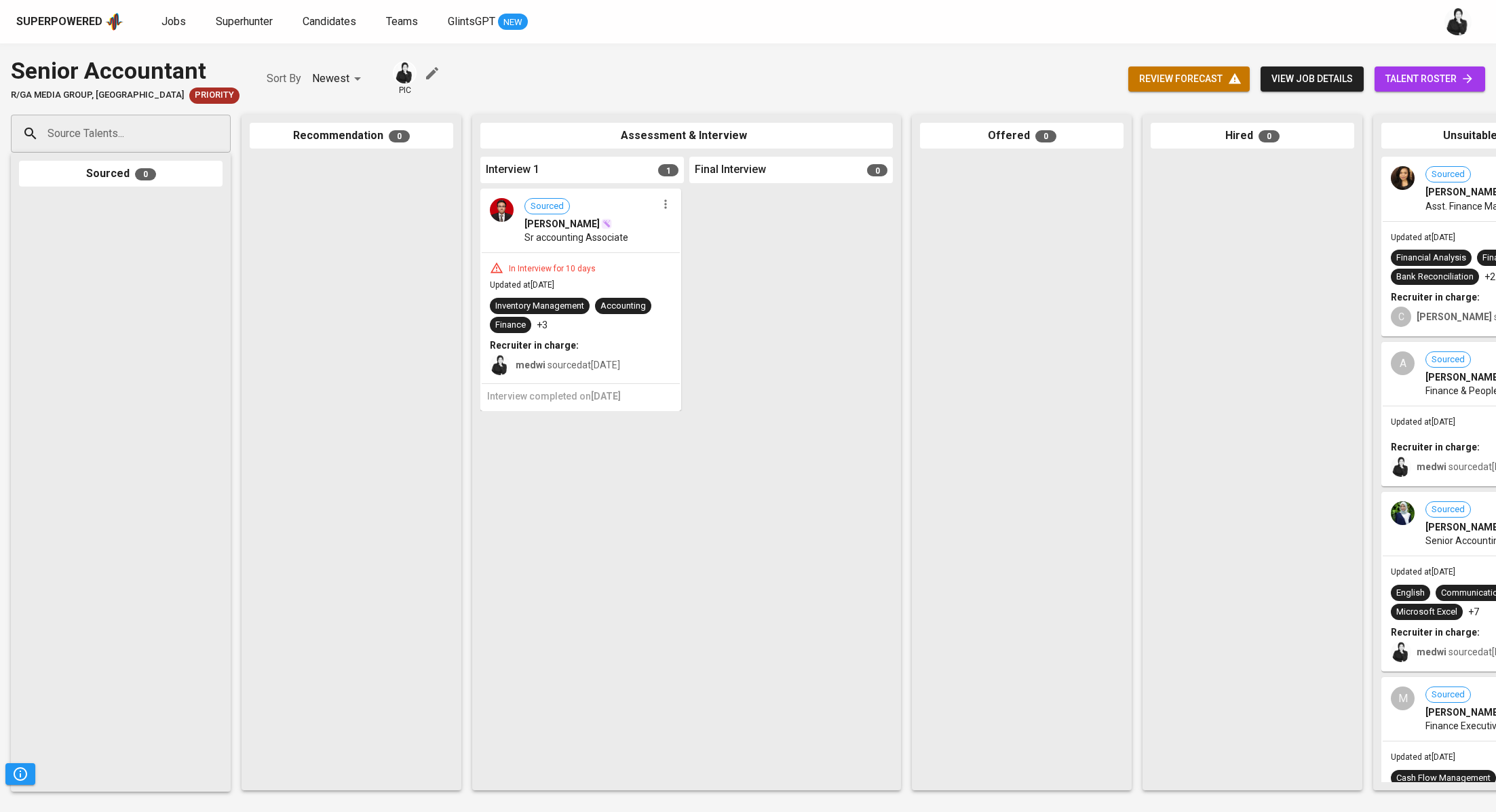
scroll to position [0, 119]
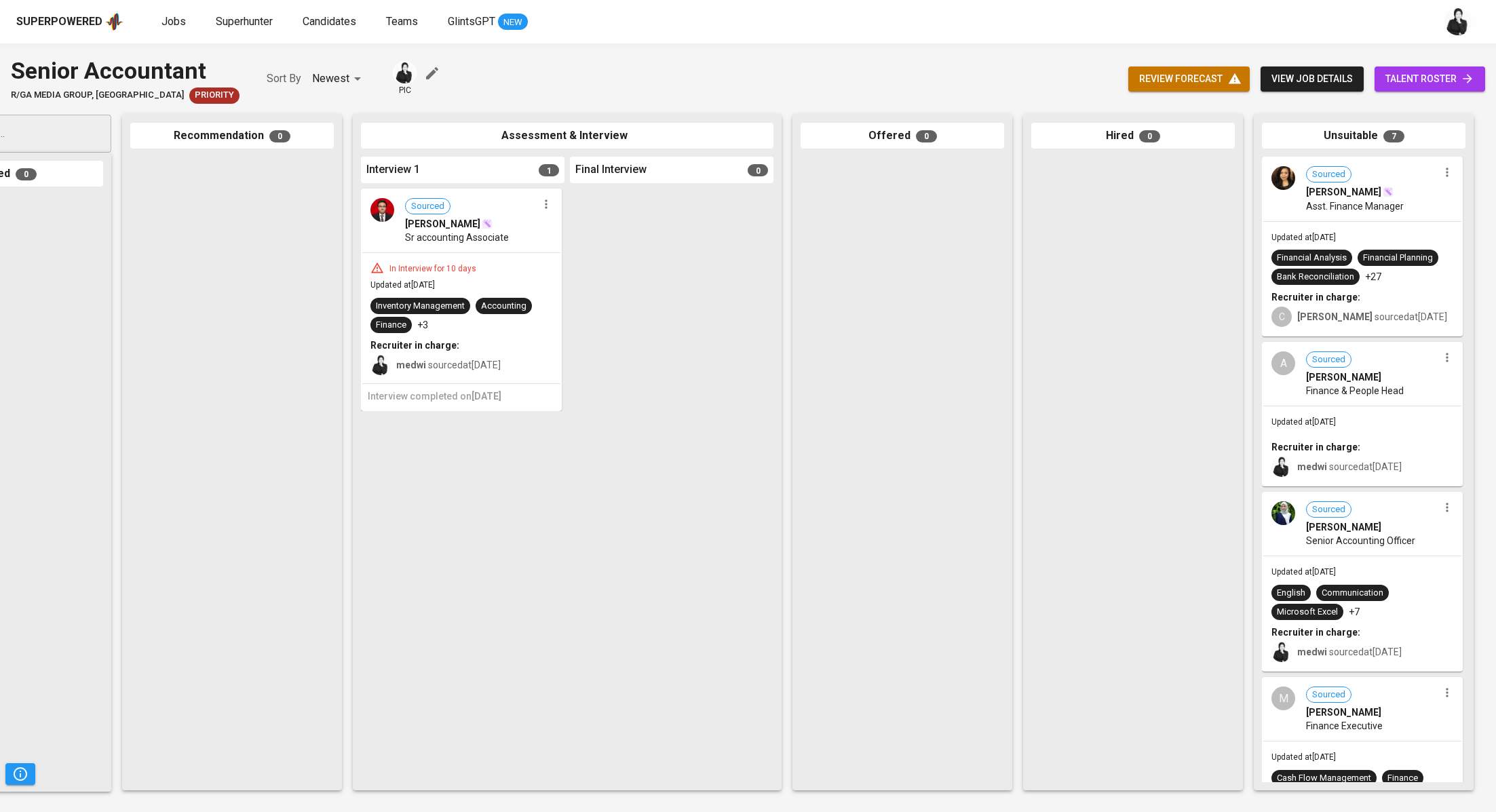
click at [1446, 690] on icon "button" at bounding box center [1447, 693] width 2 height 9
click at [1435, 730] on li "Undo Unsuitable" at bounding box center [1424, 732] width 122 height 21
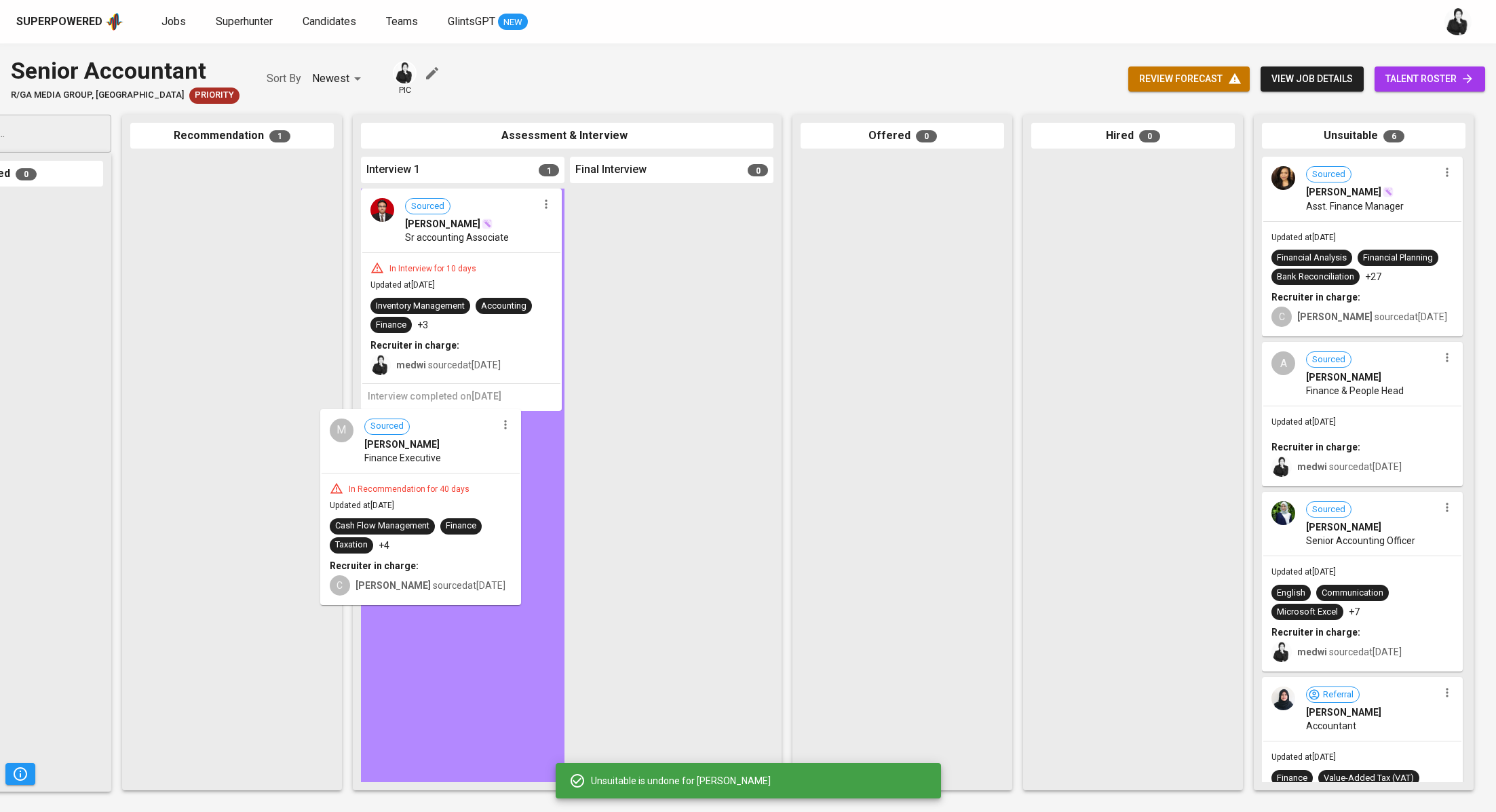
drag, startPoint x: 298, startPoint y: 241, endPoint x: 481, endPoint y: 459, distance: 284.6
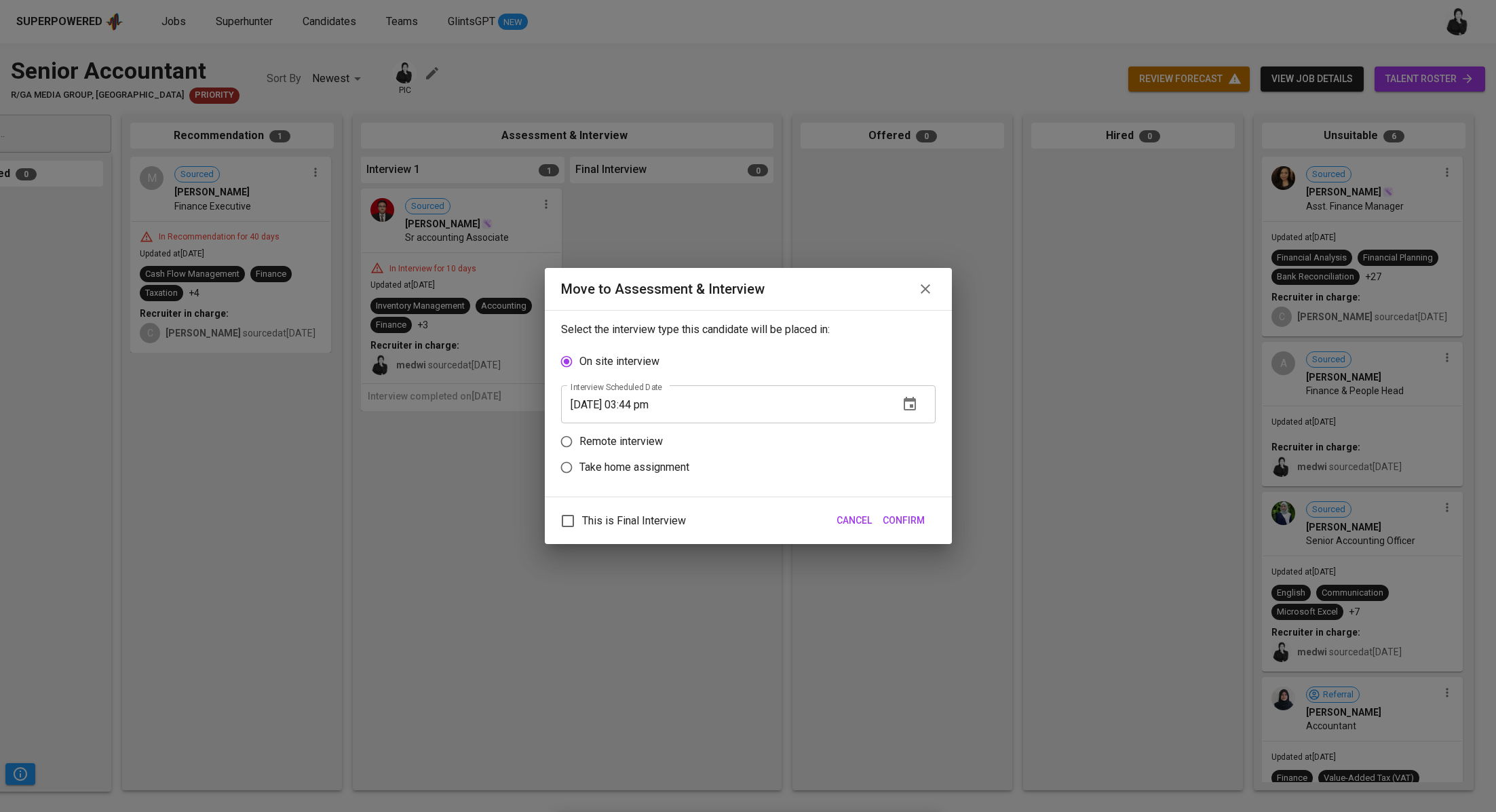
click at [596, 449] on p "Remote interview" at bounding box center [622, 442] width 84 height 16
click at [580, 449] on input "Remote interview" at bounding box center [566, 441] width 25 height 25
radio input "true"
click at [640, 437] on input "09/04/2025 03:44 pm" at bounding box center [724, 430] width 327 height 38
click at [642, 426] on input "09/04/2025 03:44 pm" at bounding box center [724, 430] width 327 height 38
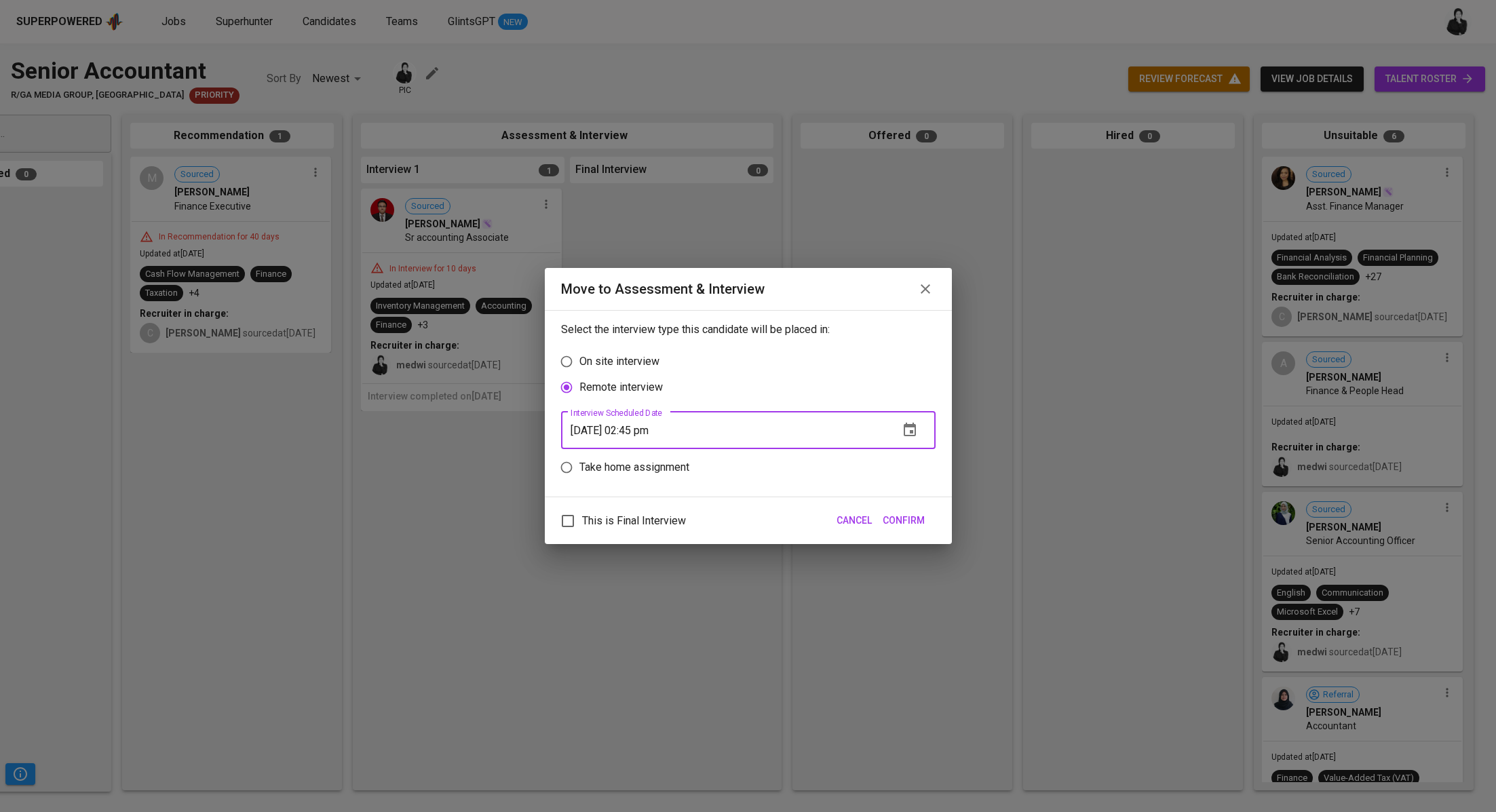
type input "09/04/2025 02:45 pm"
click at [901, 513] on span "Confirm" at bounding box center [903, 521] width 42 height 17
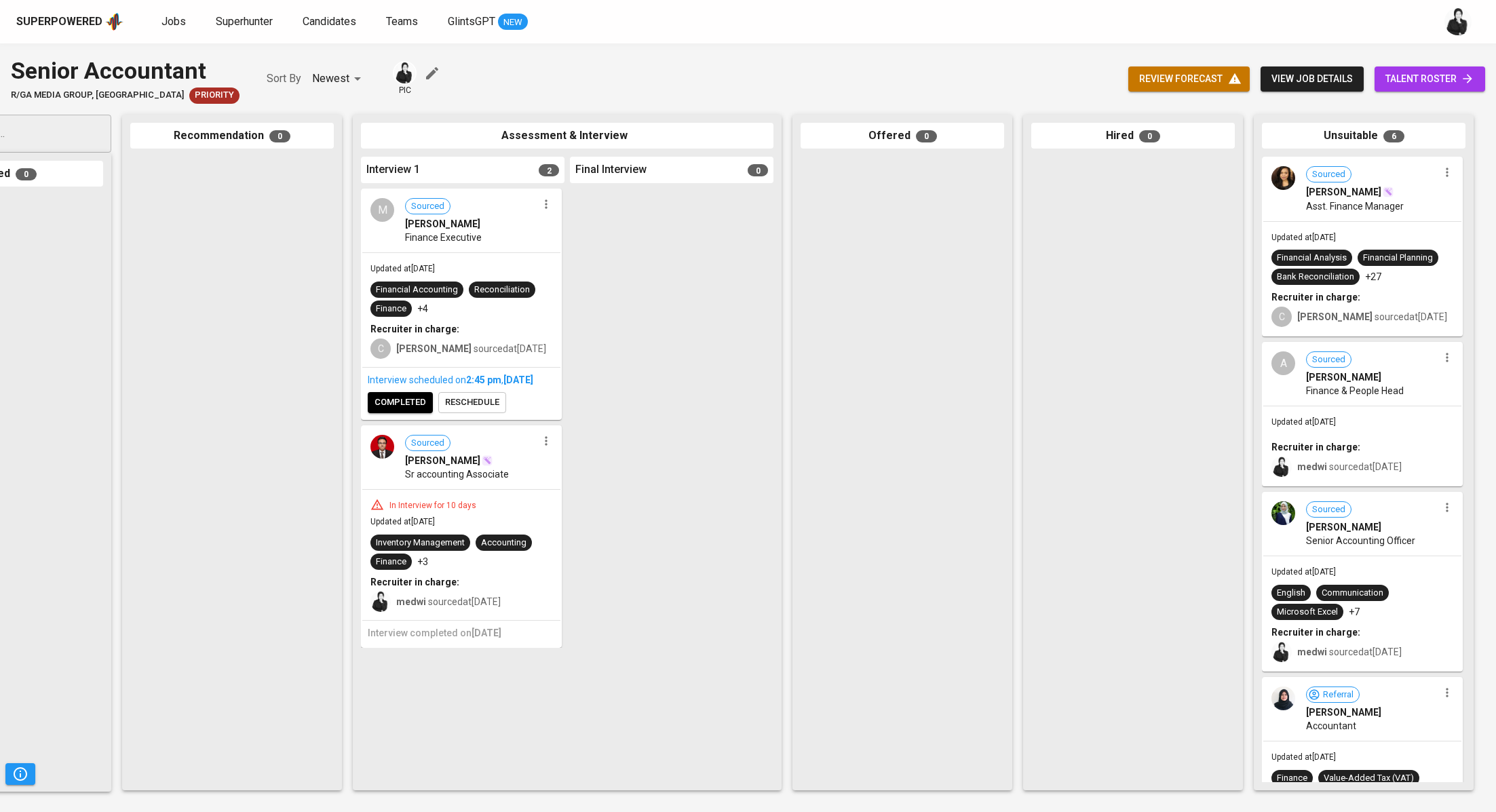
scroll to position [0, 0]
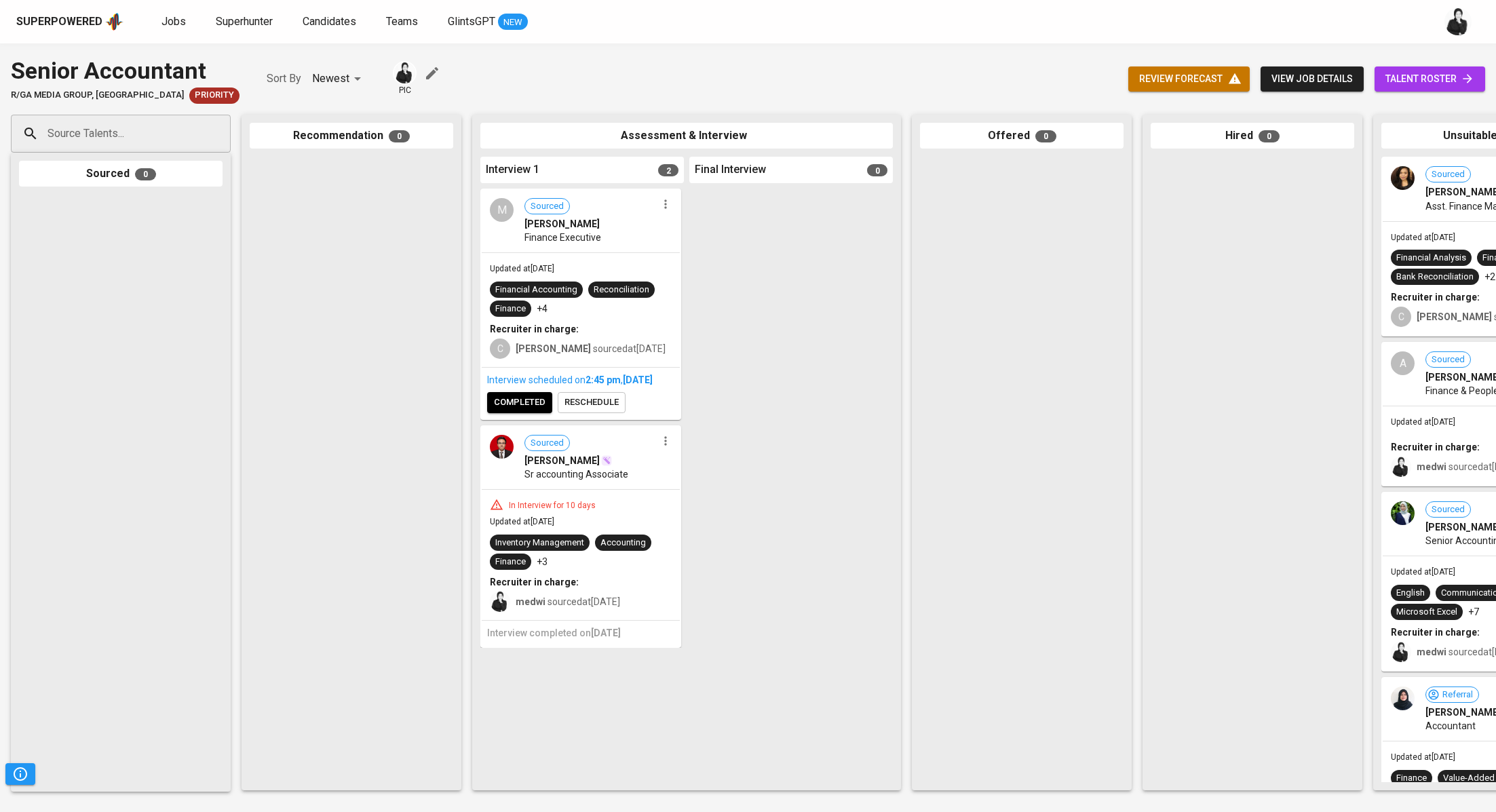
click at [531, 411] on span "completed" at bounding box center [520, 402] width 52 height 16
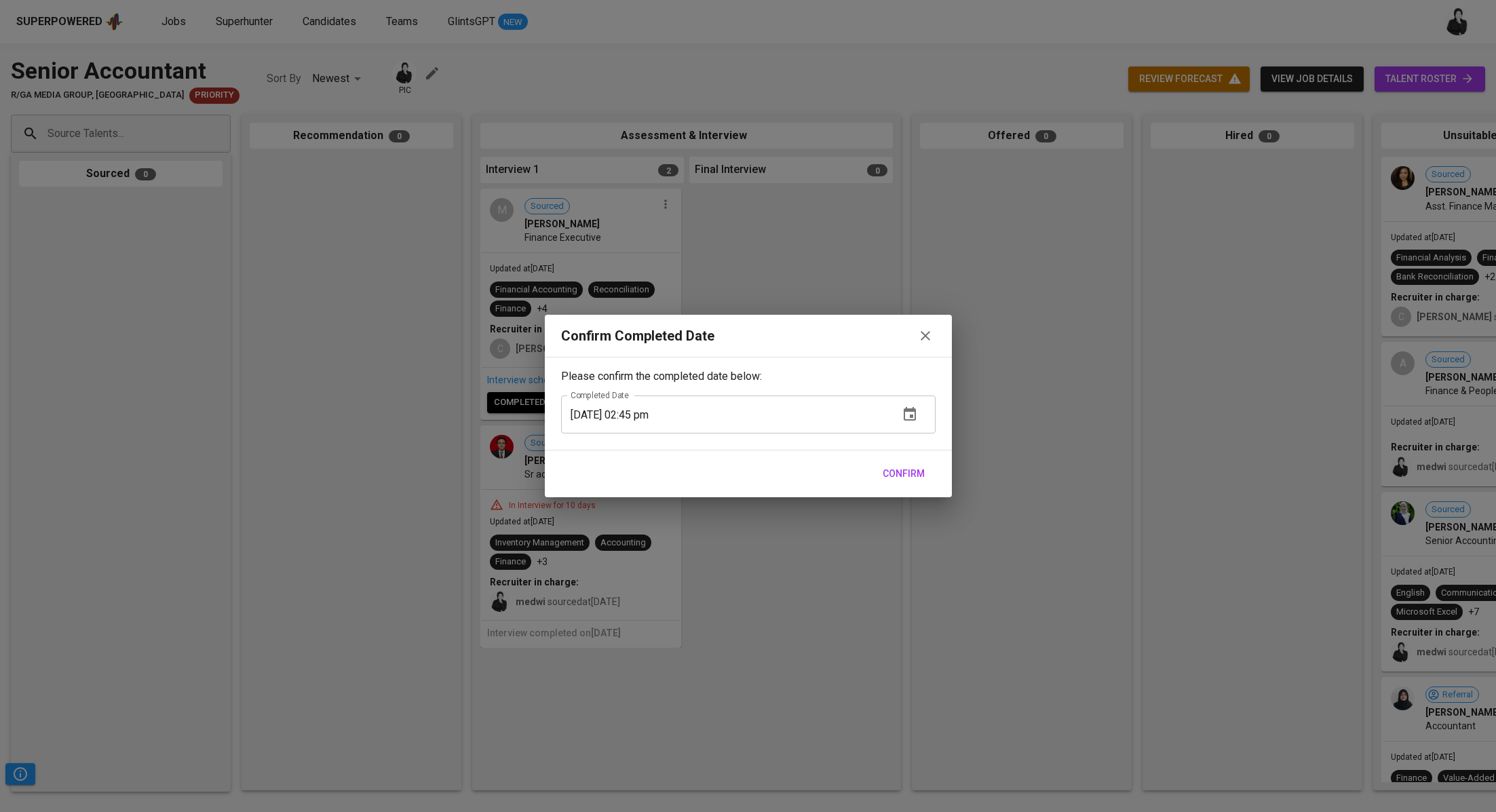
click at [909, 477] on span "Confirm" at bounding box center [903, 474] width 42 height 17
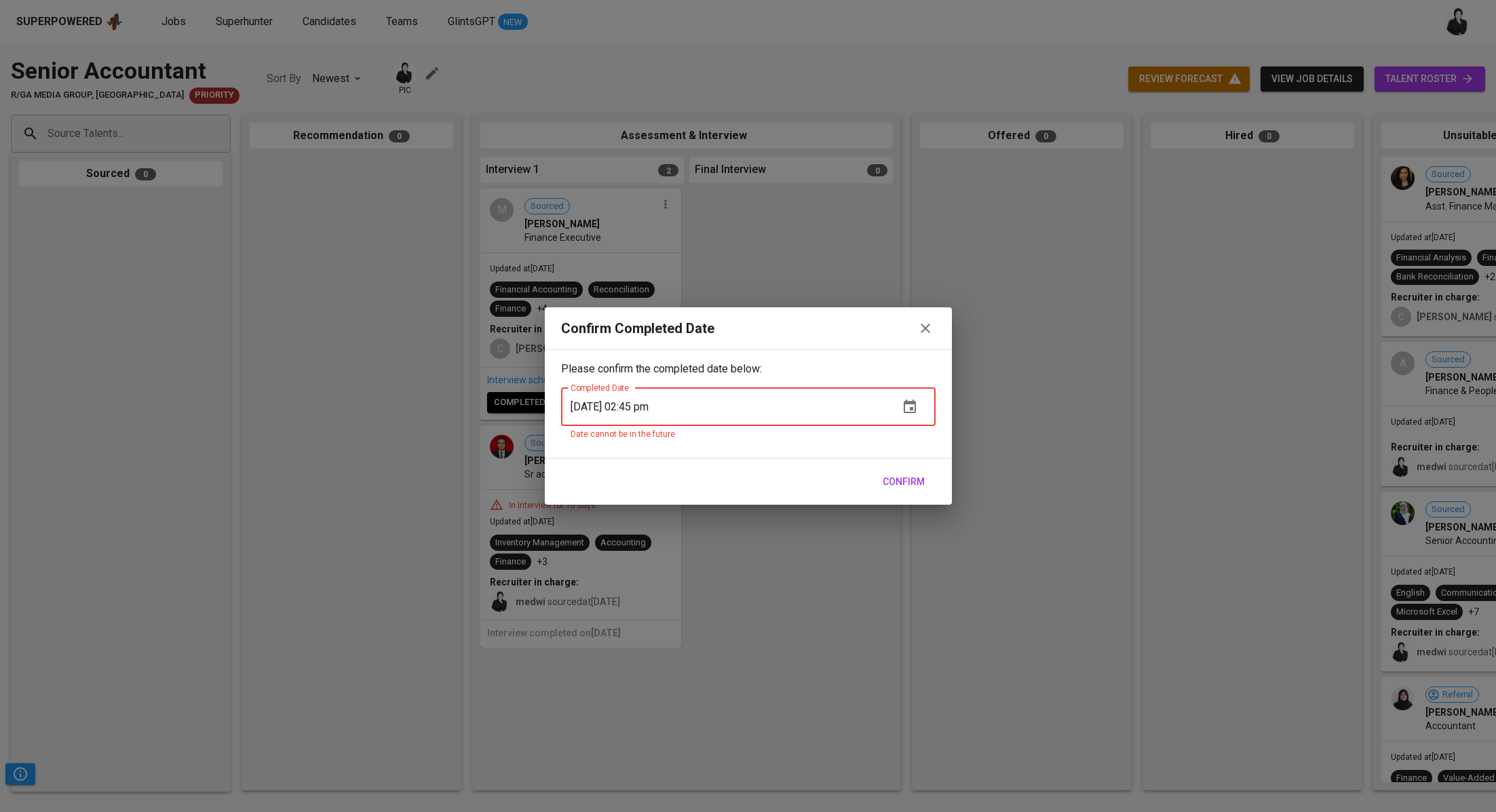
click at [897, 490] on button "Confirm" at bounding box center [904, 482] width 53 height 25
click at [921, 330] on icon "button" at bounding box center [925, 328] width 16 height 16
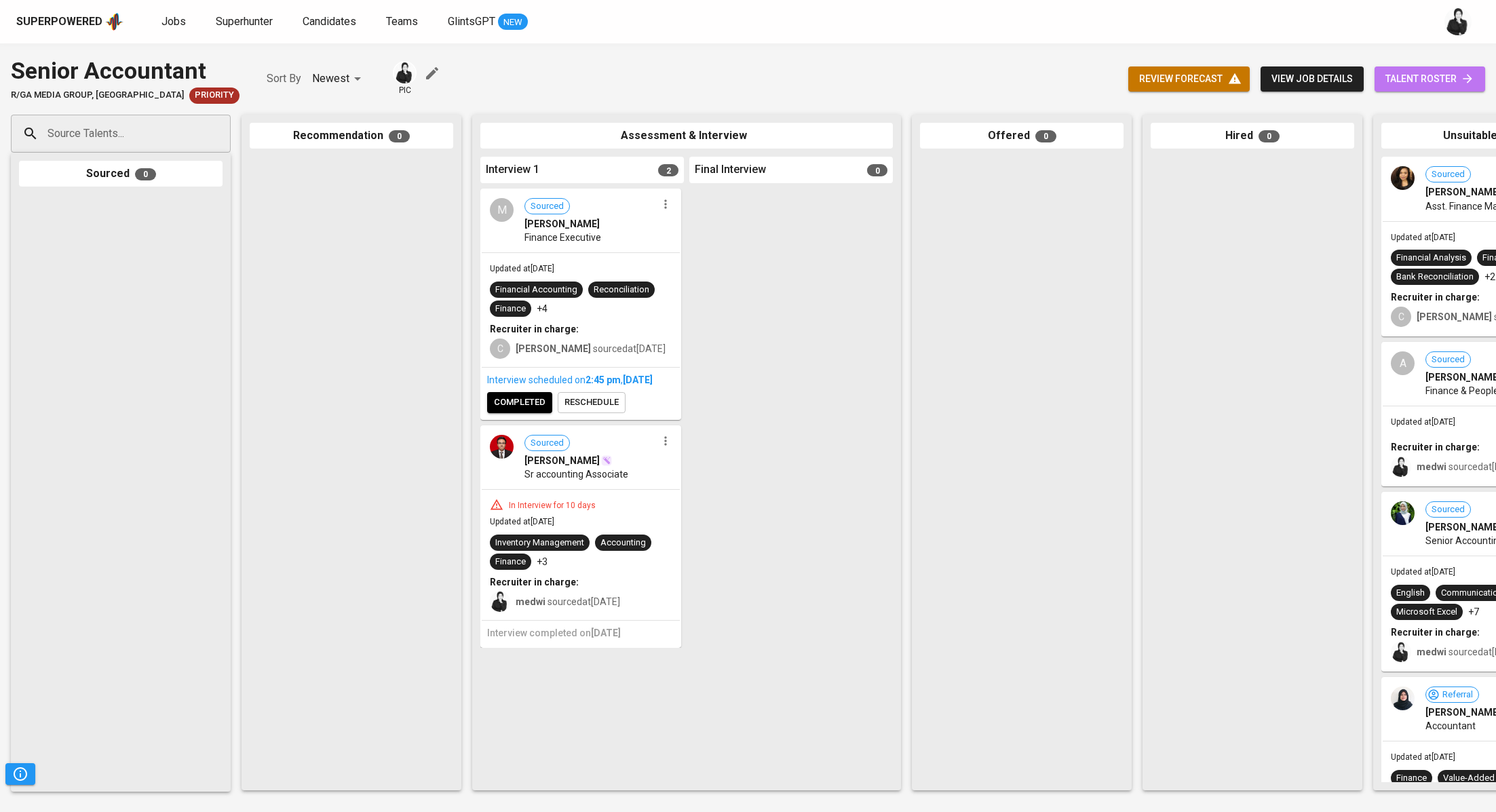
click at [1418, 74] on span "talent roster" at bounding box center [1430, 79] width 89 height 17
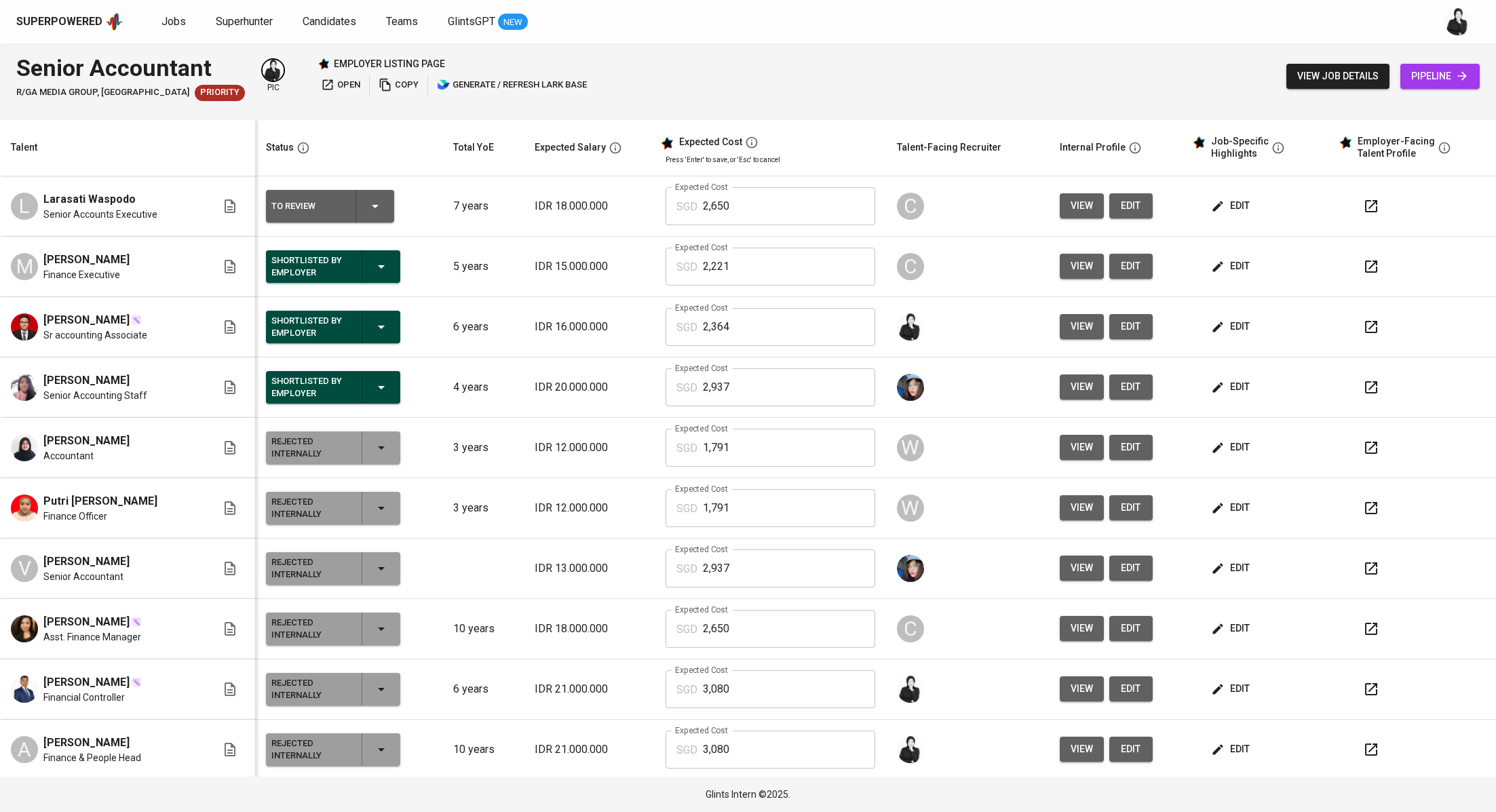
click at [1363, 205] on icon "button" at bounding box center [1371, 206] width 16 height 16
